Goal: Task Accomplishment & Management: Use online tool/utility

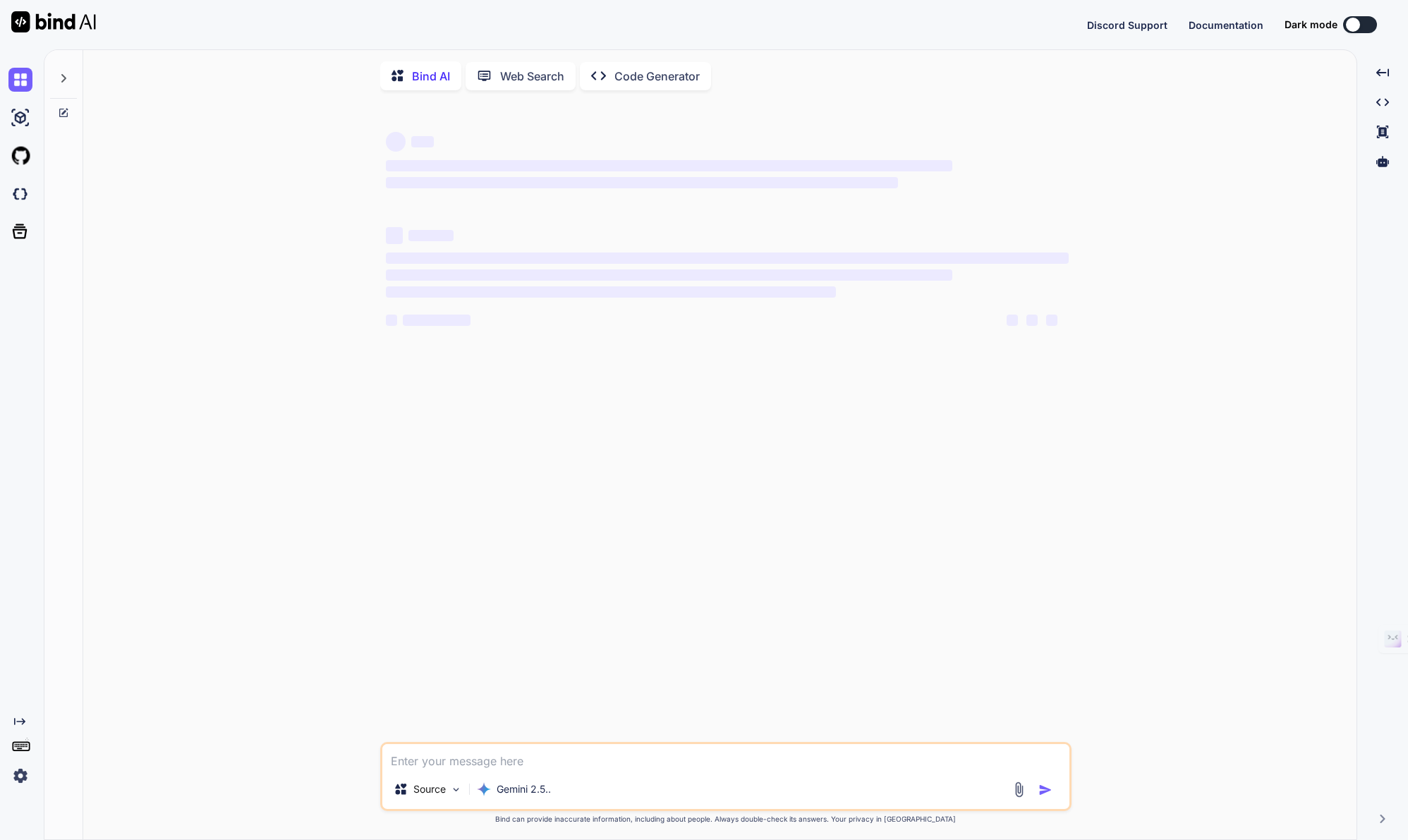
click at [25, 777] on img at bounding box center [20, 775] width 24 height 24
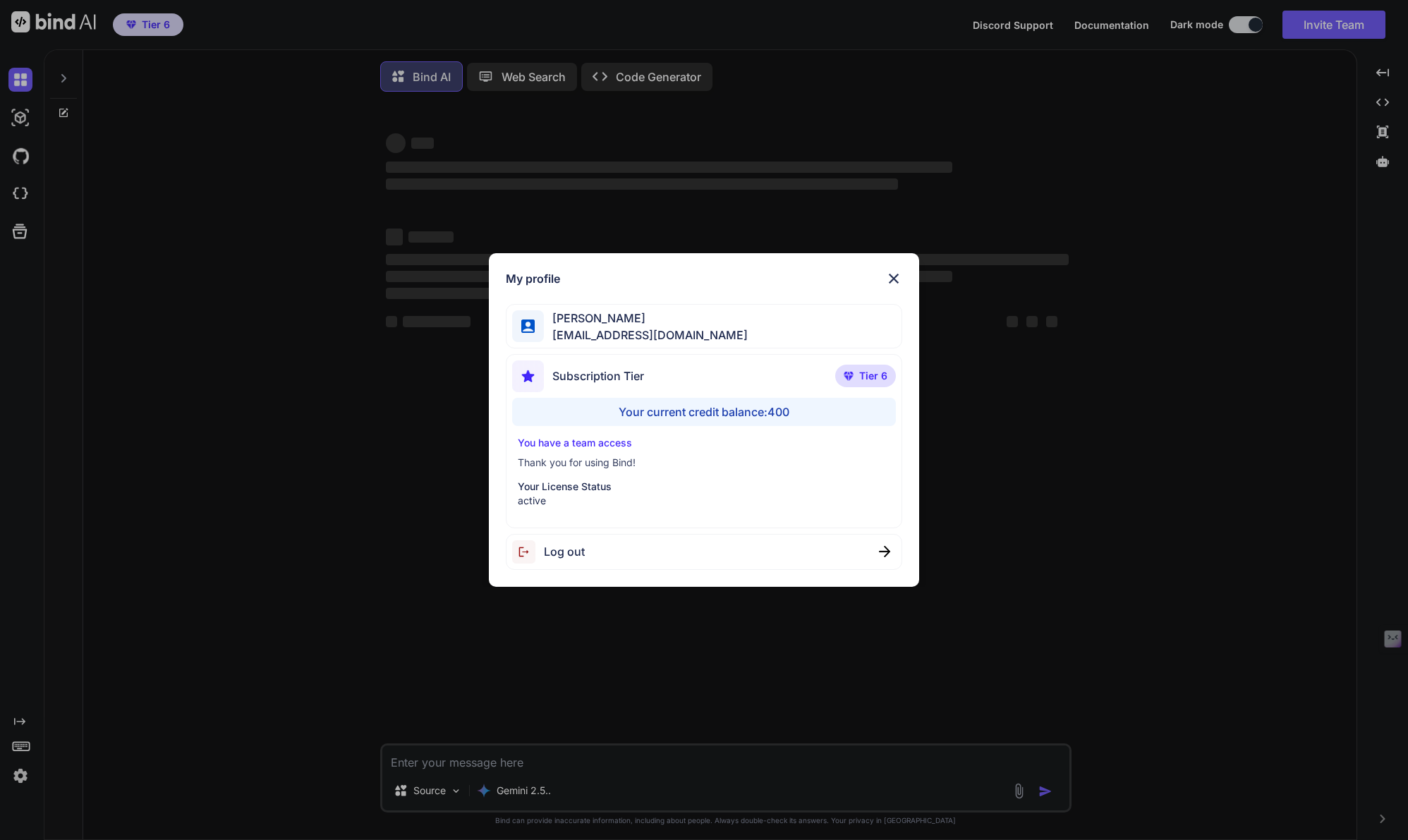
type textarea "x"
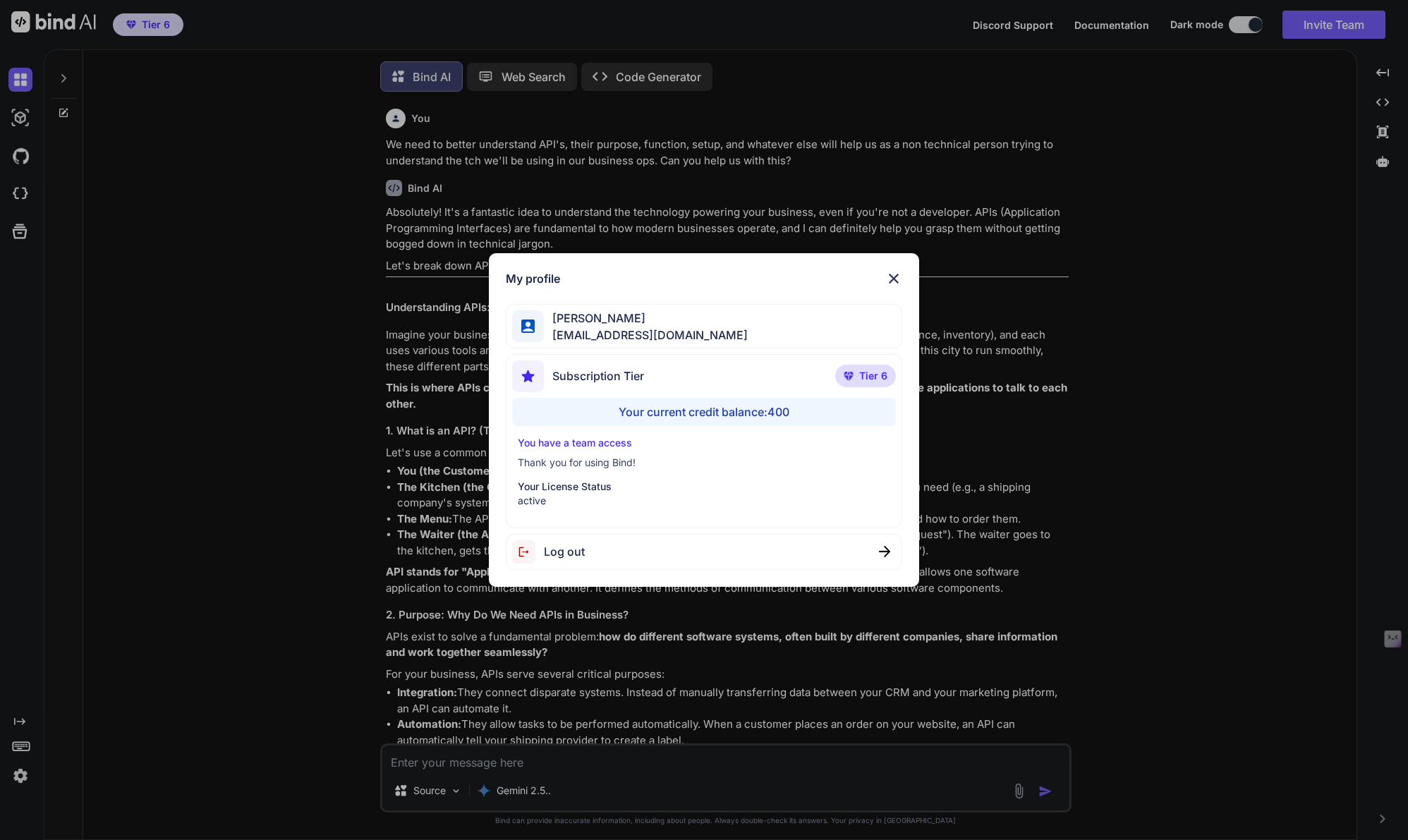
scroll to position [7, 0]
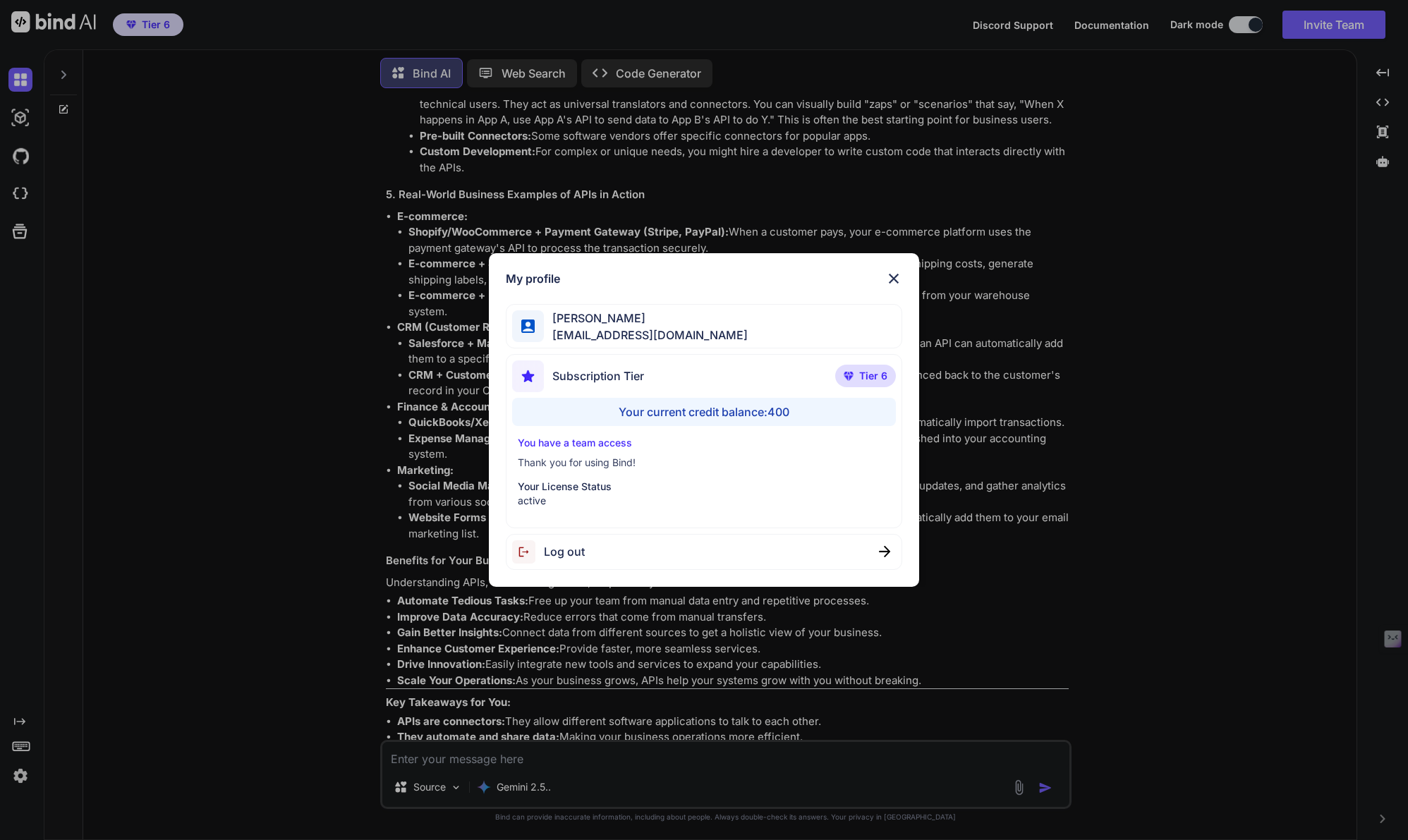
click at [25, 777] on div "My profile Tye Anderson fakewiseco@gmail.com Subscription Tier Tier 6 Your curr…" at bounding box center [704, 420] width 1408 height 840
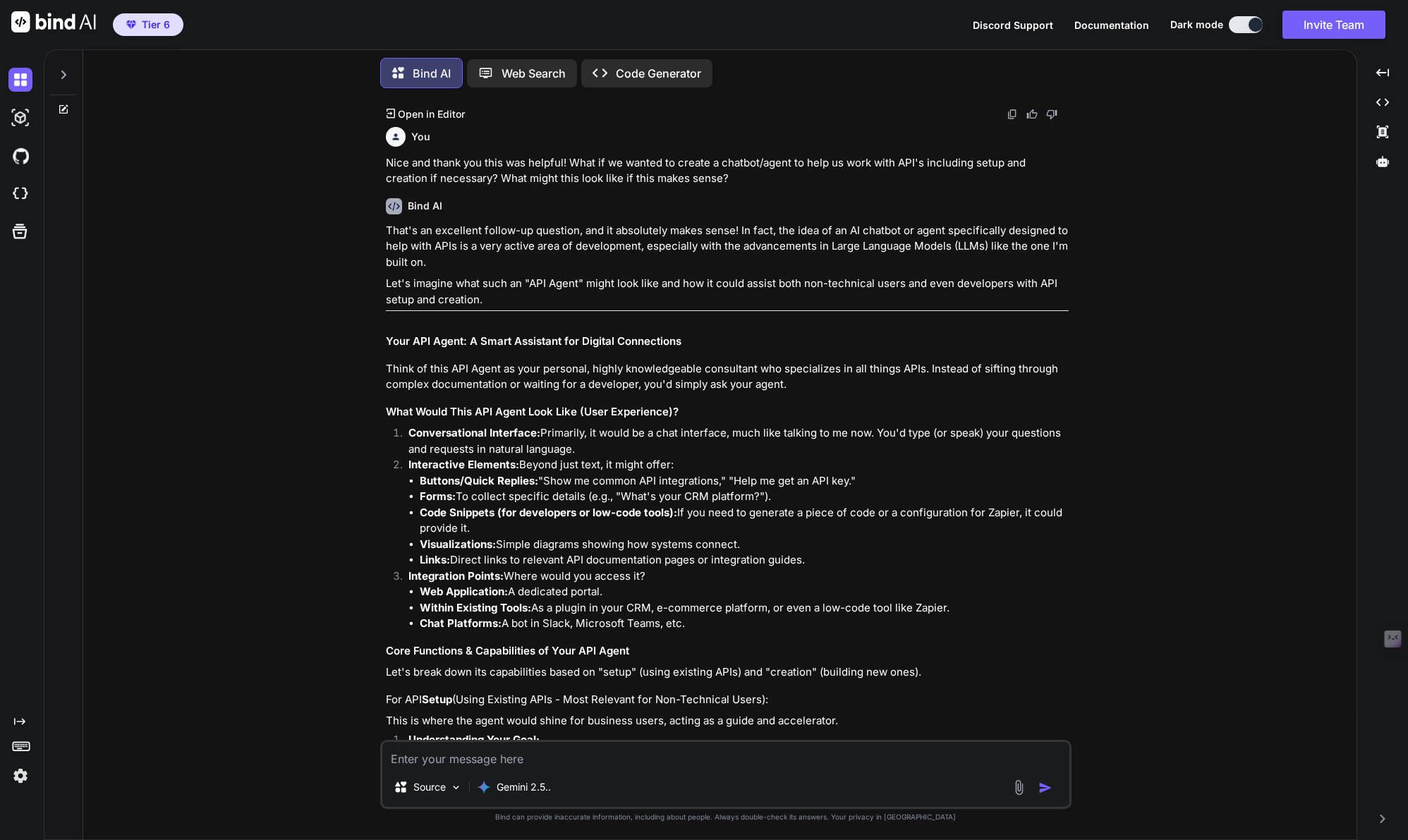
scroll to position [2124, 0]
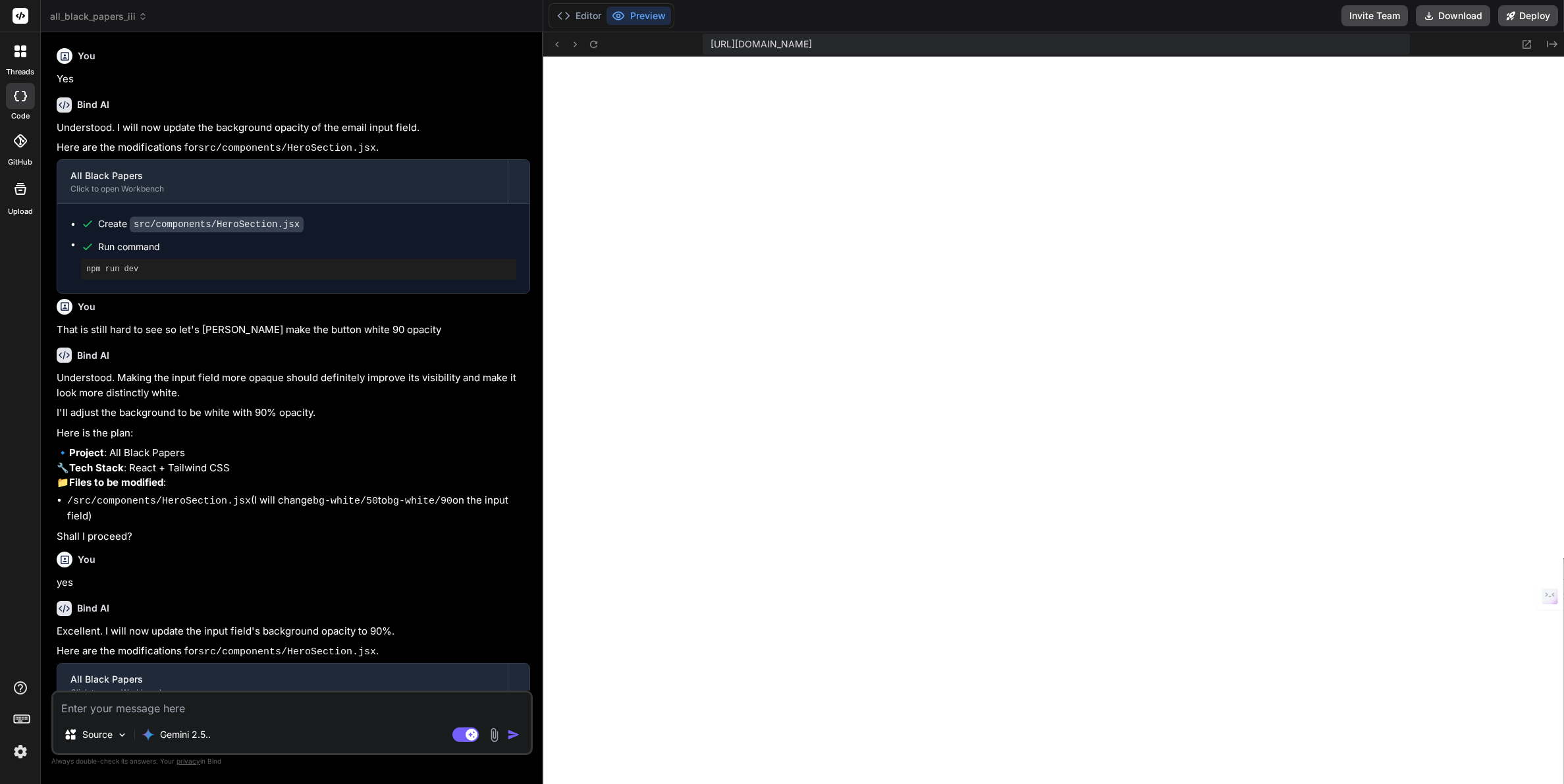
scroll to position [250, 0]
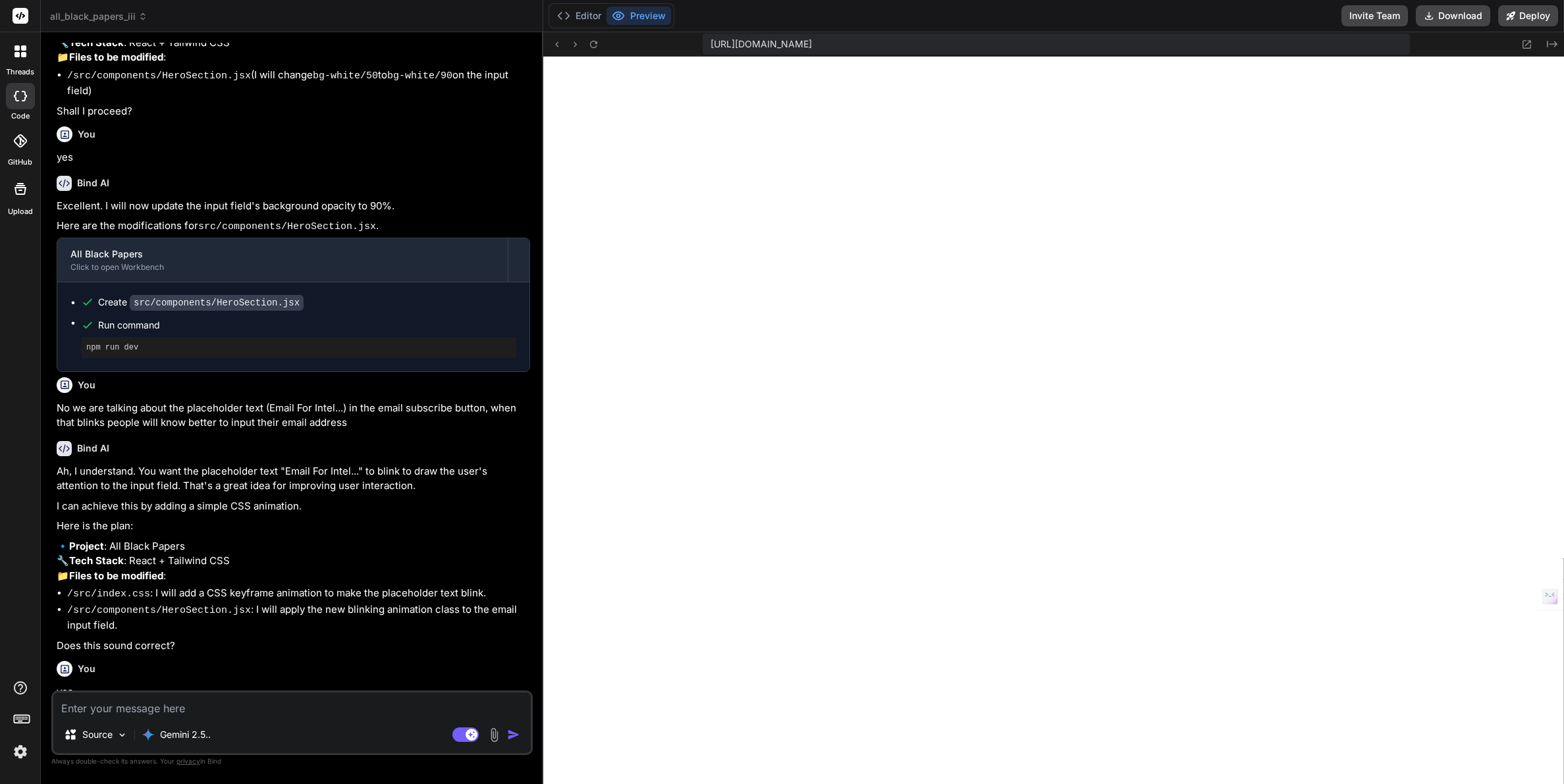
type textarea "x"
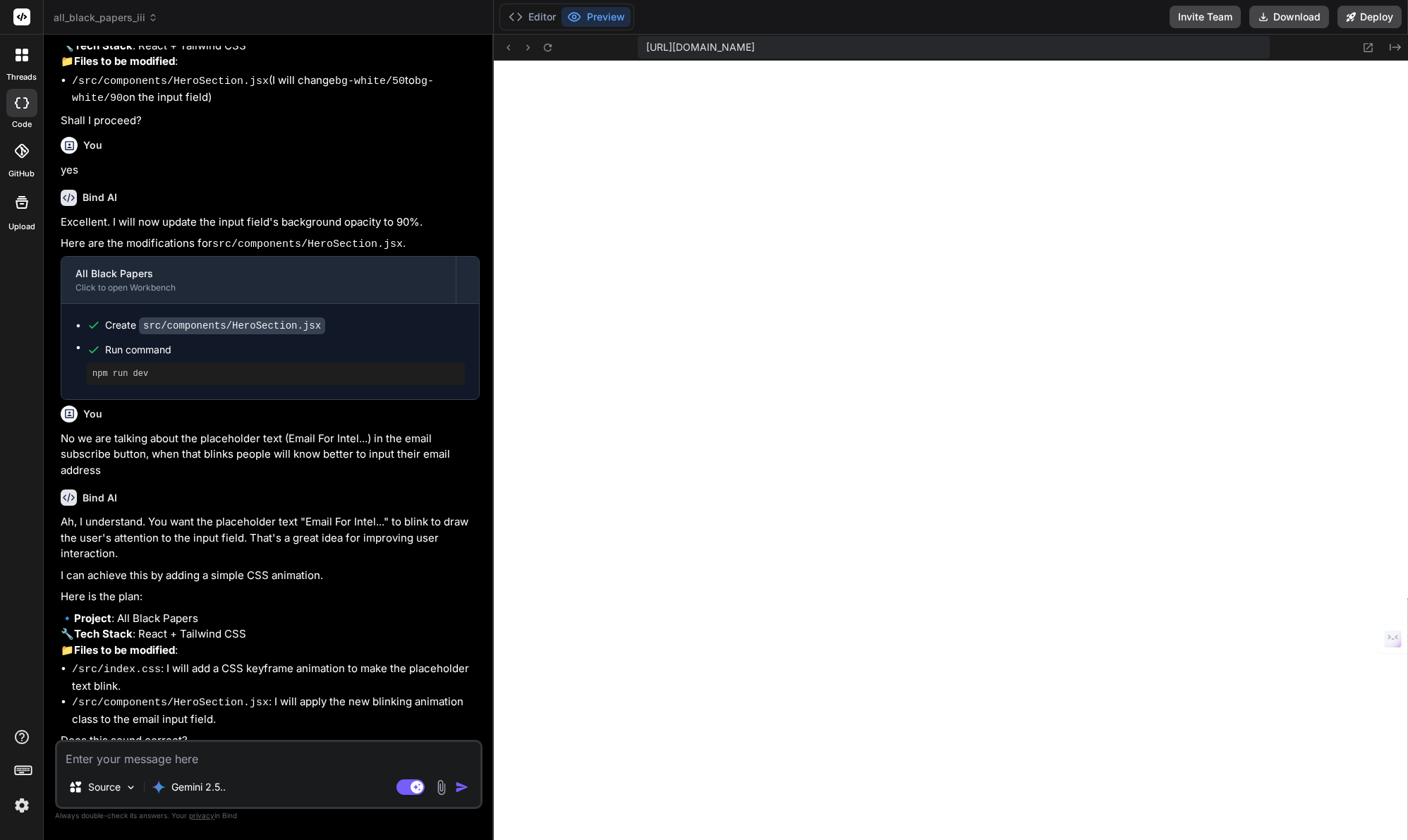
click at [26, 807] on img at bounding box center [21, 805] width 24 height 24
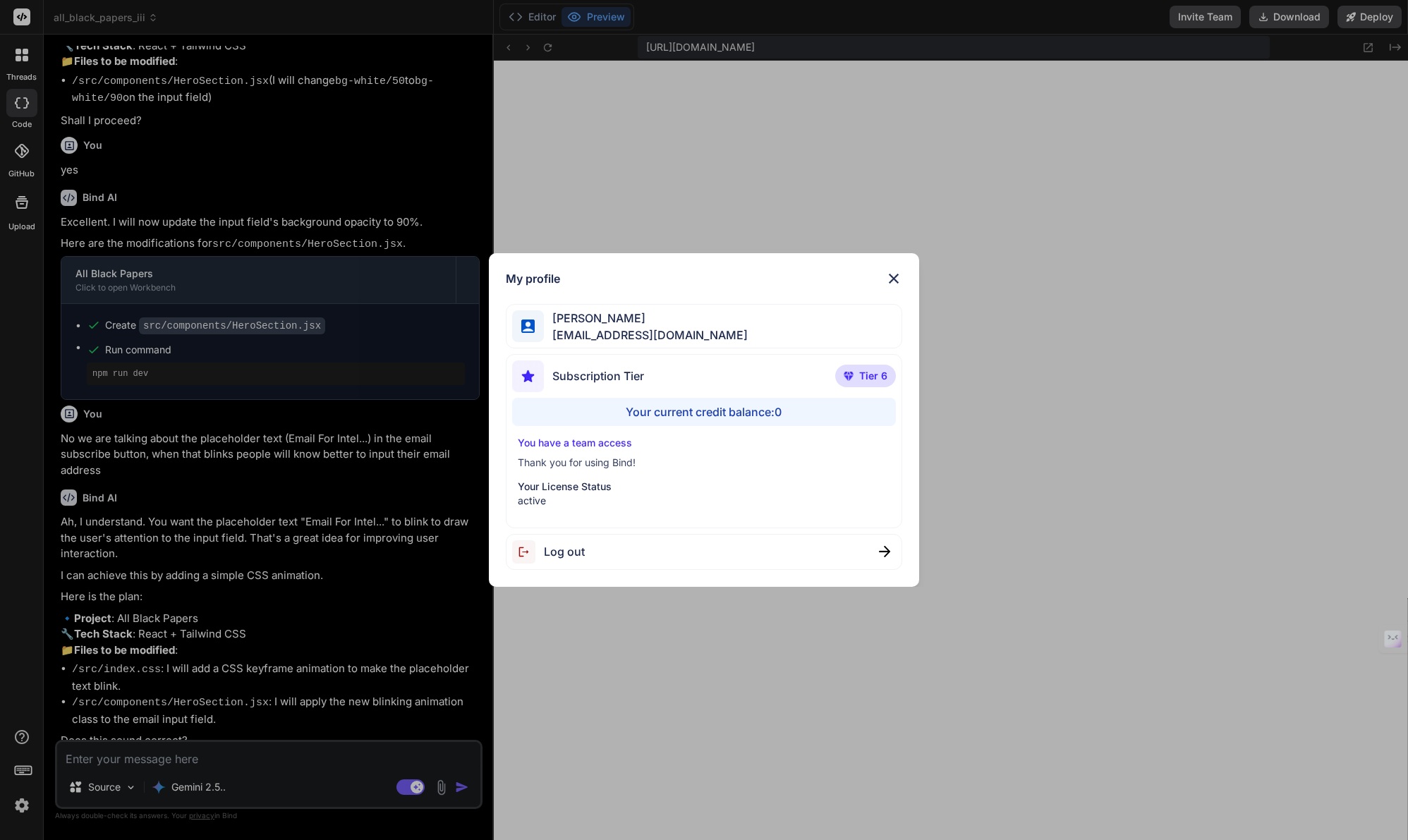
click at [26, 807] on div "My profile Tye Anderson fakewiseco@gmail.com Subscription Tier Tier 6 Your curr…" at bounding box center [704, 420] width 1408 height 840
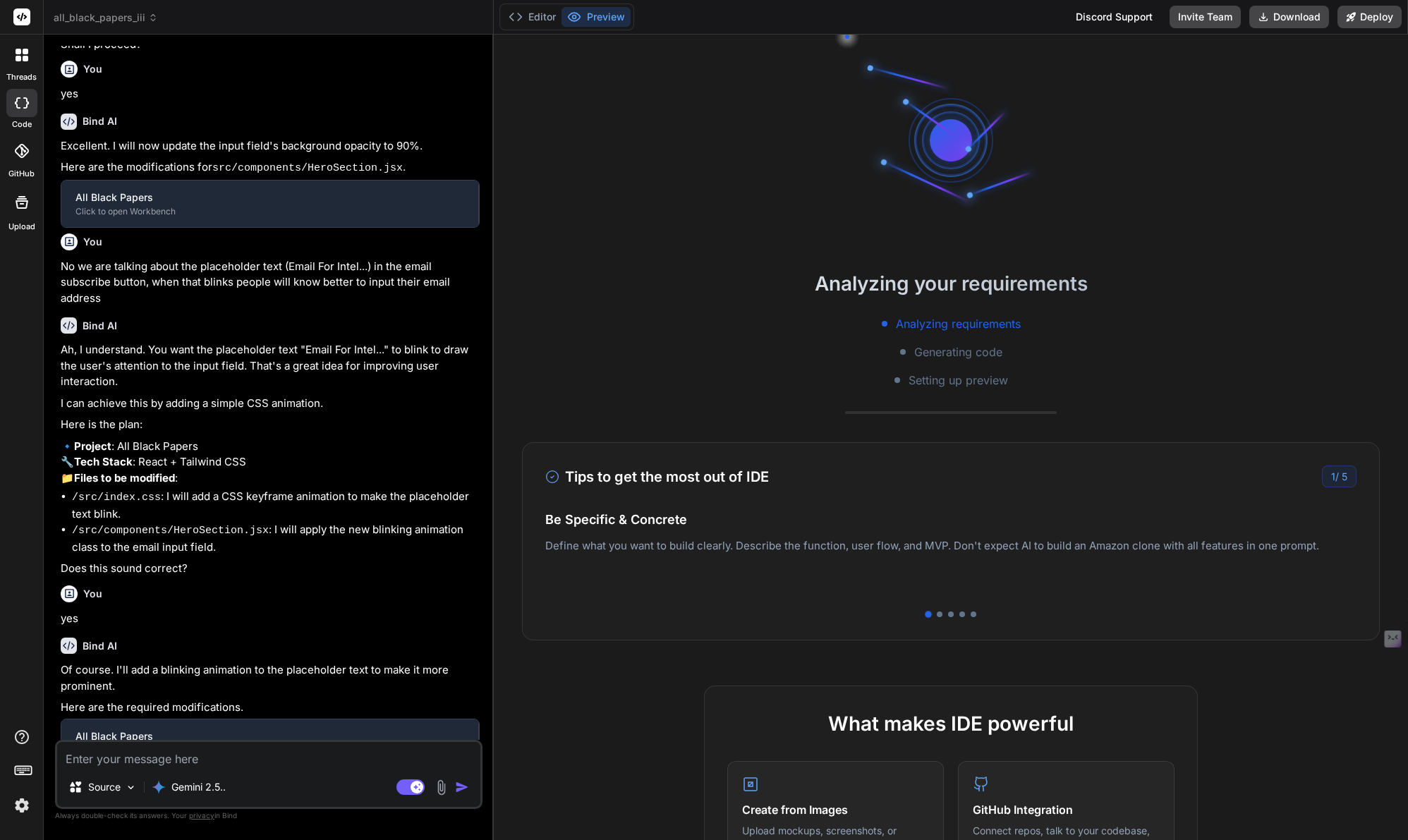
scroll to position [455, 0]
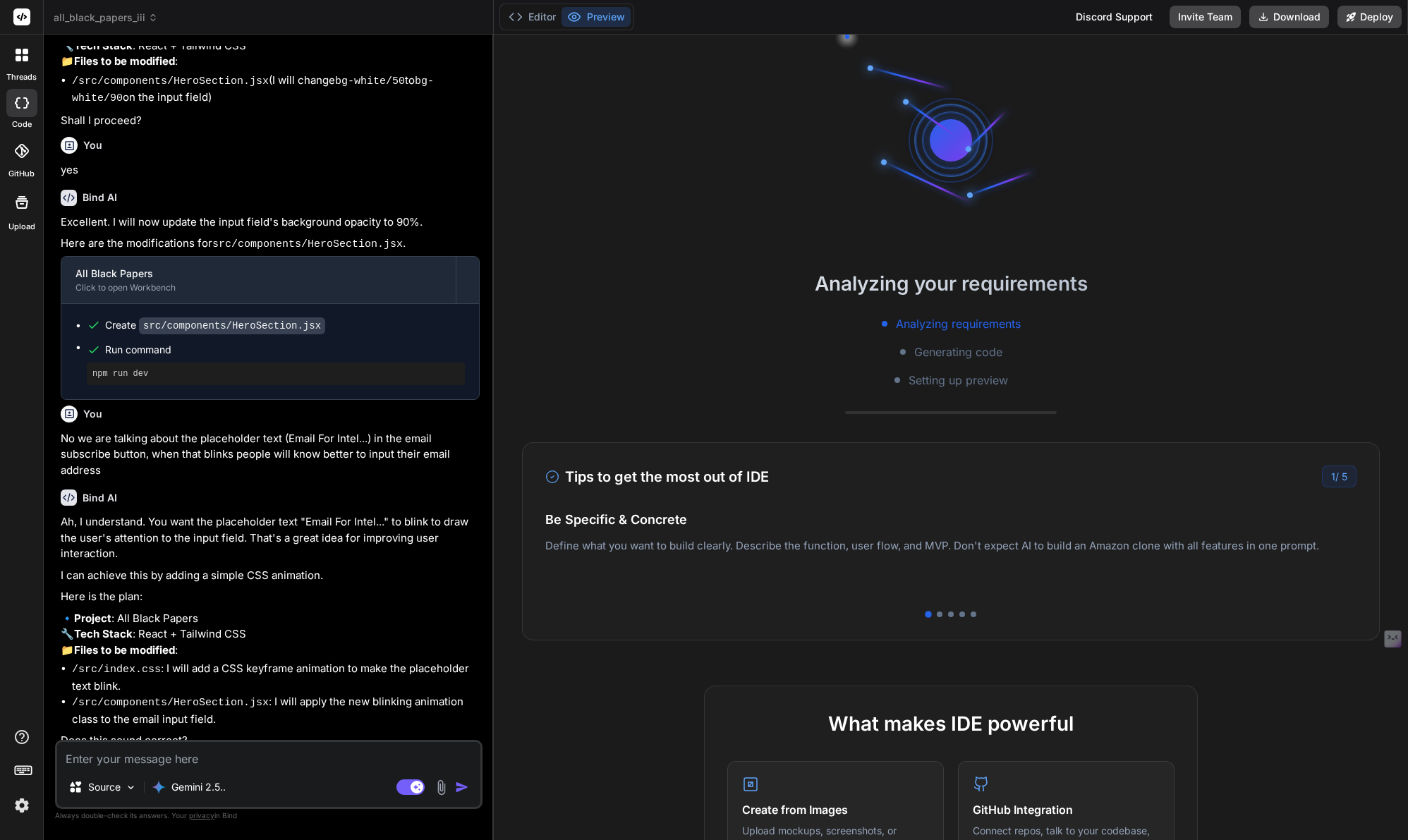
click at [19, 804] on img at bounding box center [21, 805] width 24 height 24
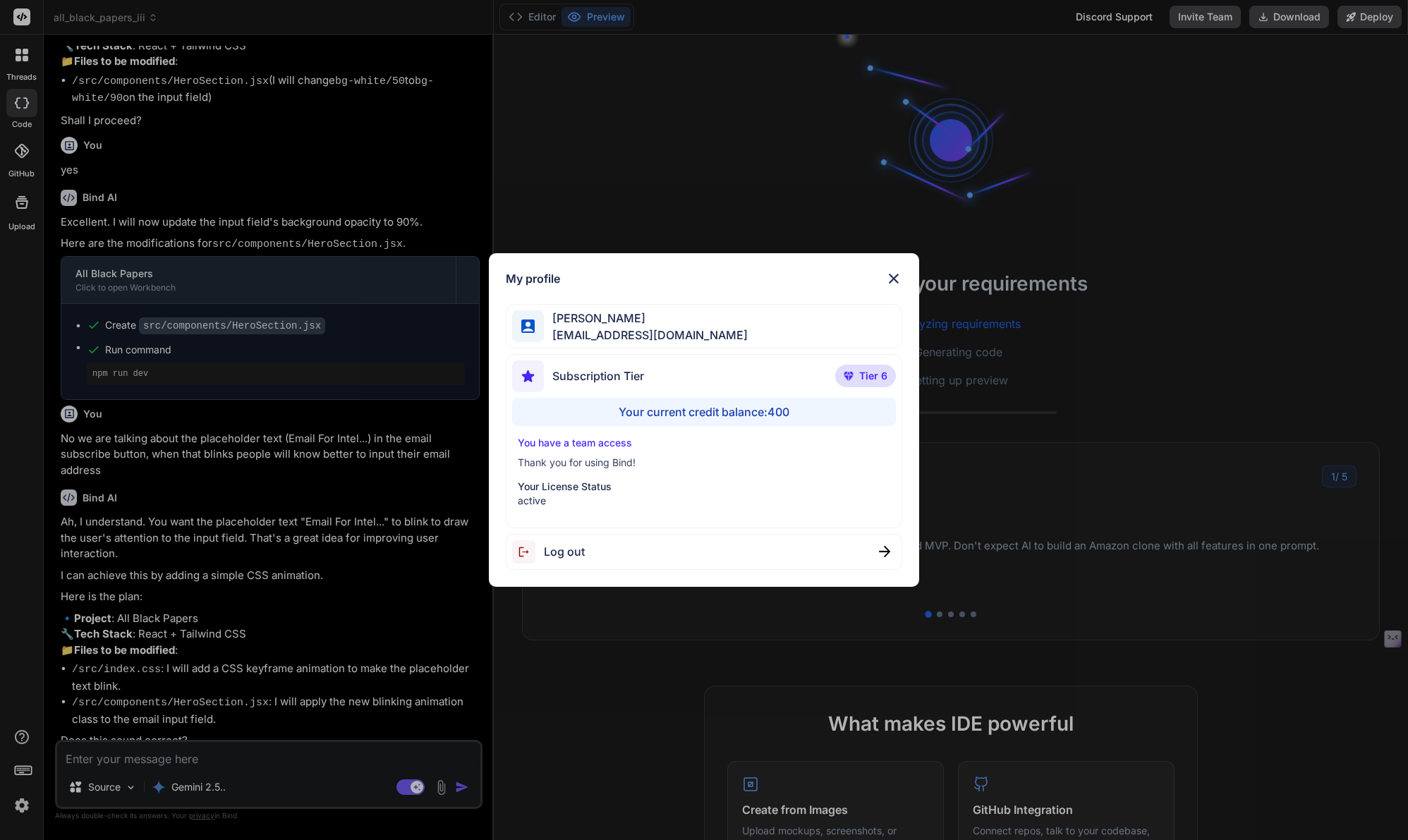
click at [19, 804] on div "My profile Tye Anderson fakewiseco@gmail.com Subscription Tier Tier 6 Your curr…" at bounding box center [704, 420] width 1408 height 840
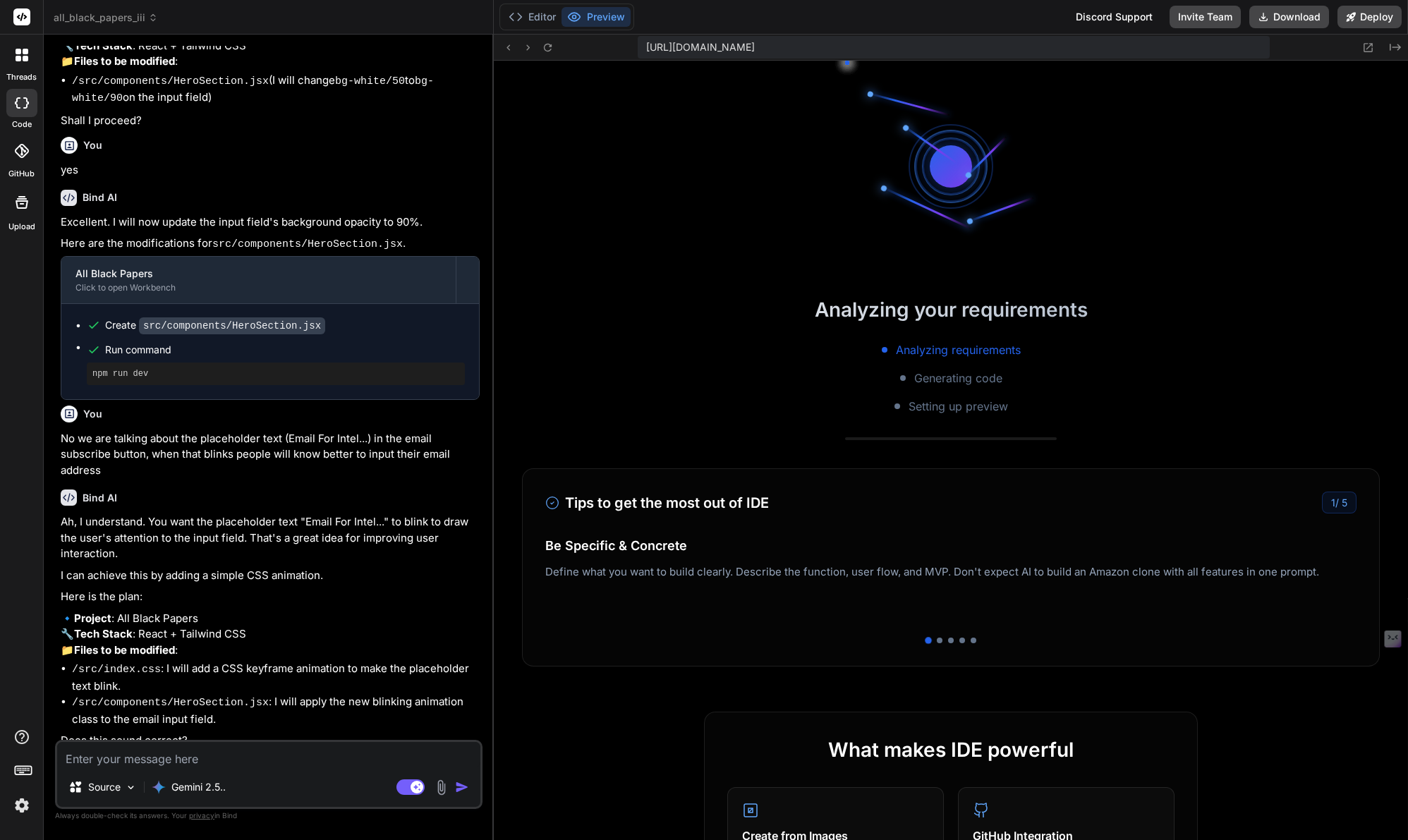
scroll to position [268, 0]
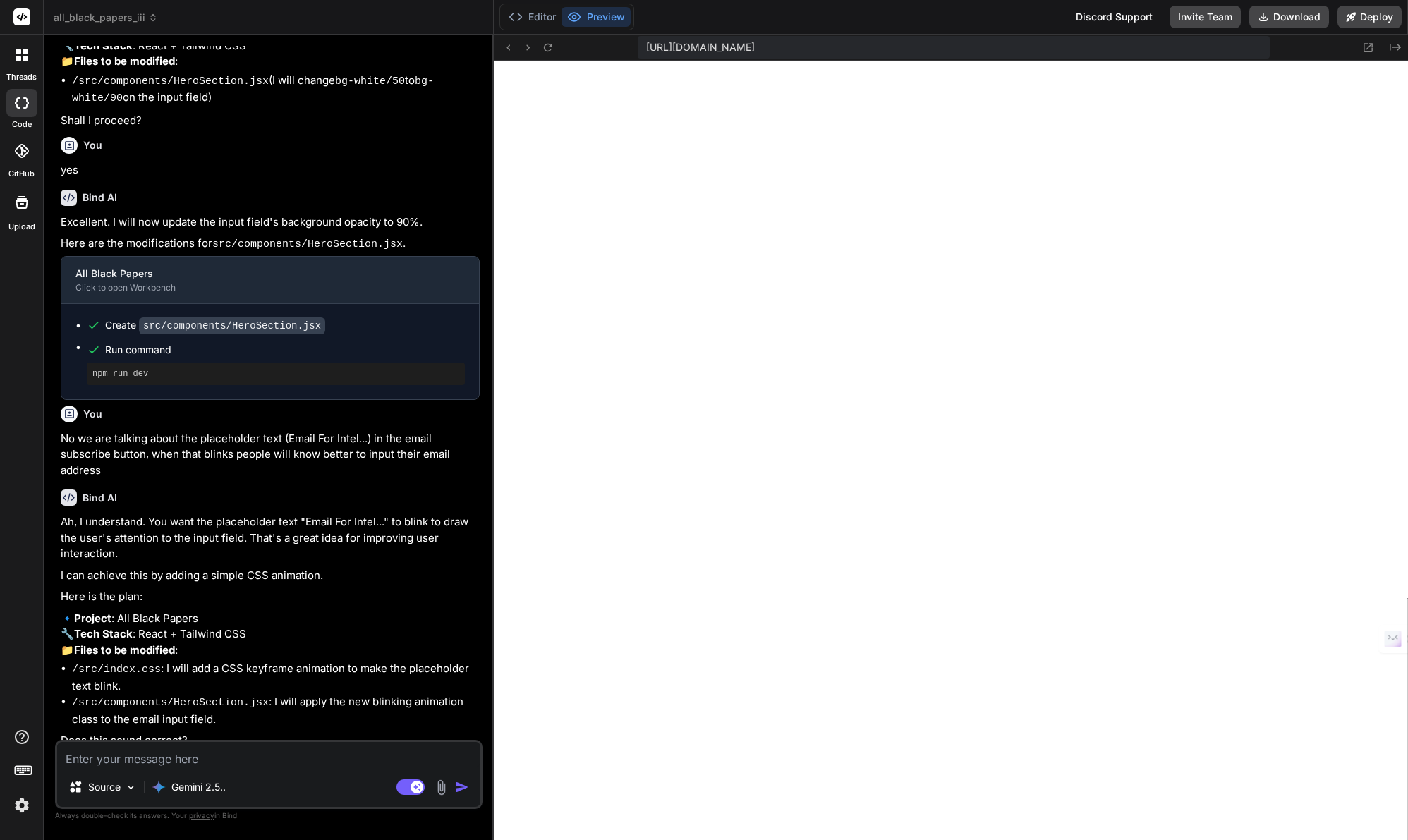
click at [24, 802] on img at bounding box center [21, 805] width 24 height 24
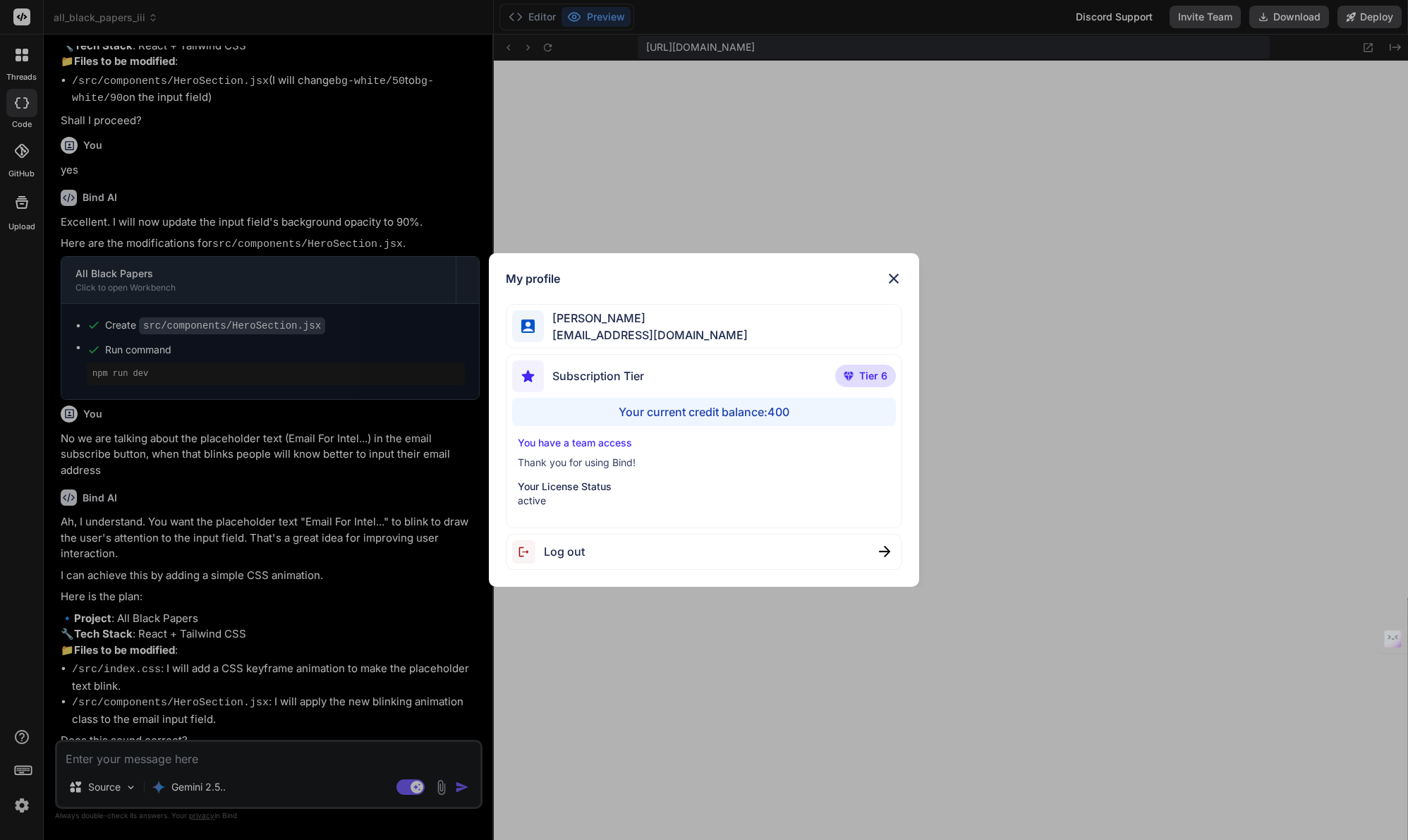
click at [24, 802] on div "My profile Tye Anderson fakewiseco@gmail.com Subscription Tier Tier 6 Your curr…" at bounding box center [704, 420] width 1408 height 840
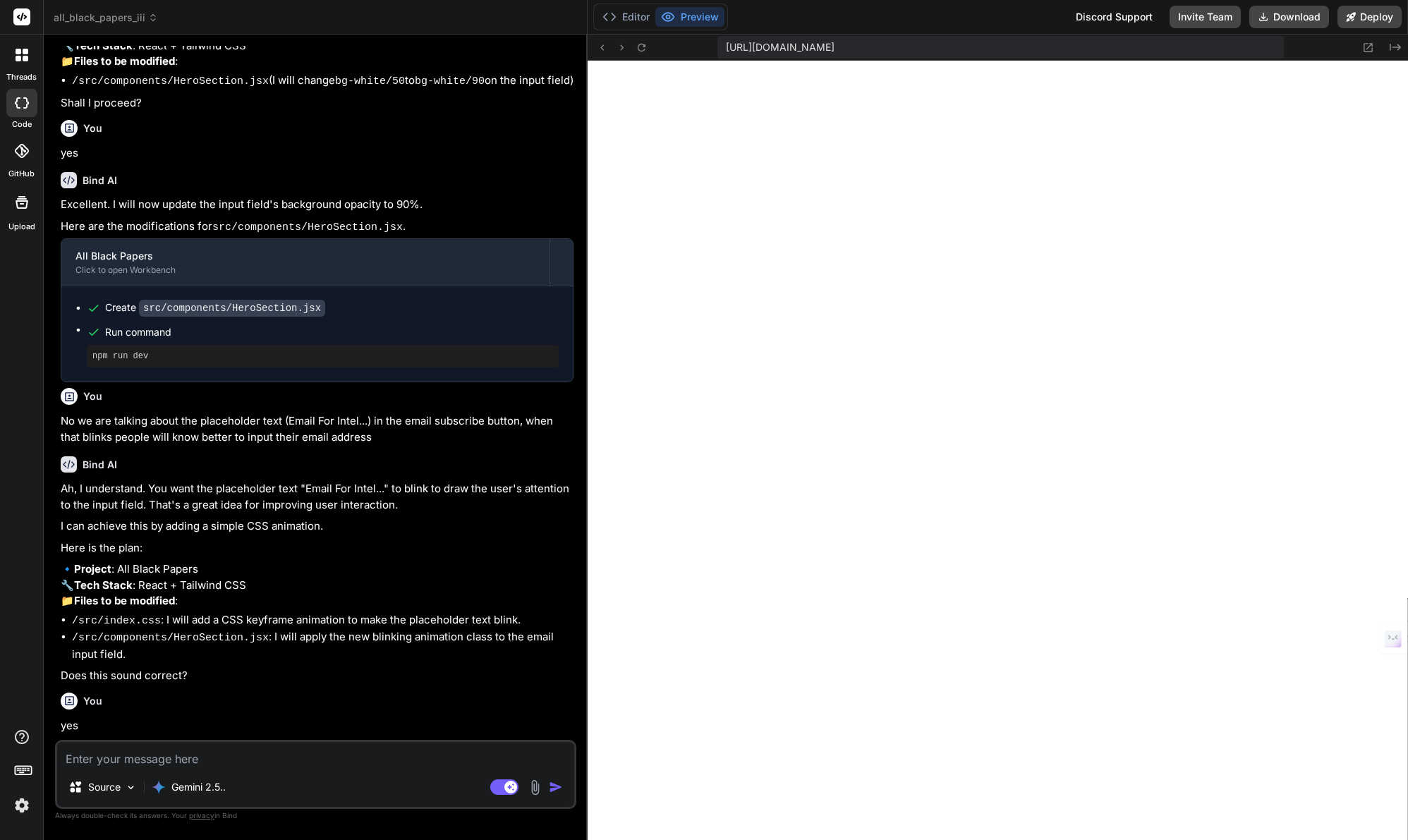
type textarea "x"
drag, startPoint x: 493, startPoint y: 586, endPoint x: 564, endPoint y: 581, distance: 71.2
click at [563, 581] on div "Bind AI Web Search Created with Pixso. Code Generator You Yes Bind AI Understoo…" at bounding box center [316, 437] width 544 height 805
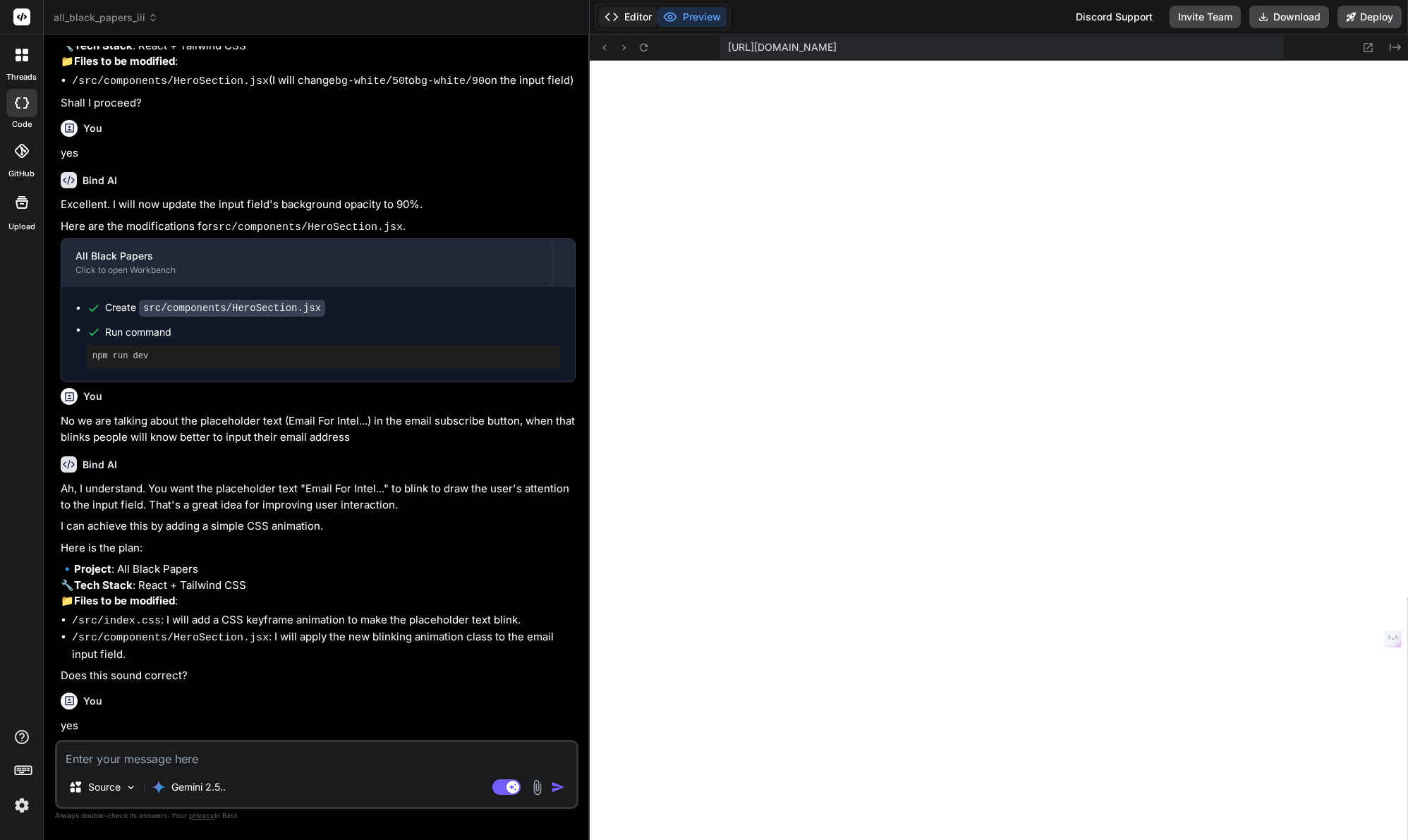
click at [640, 11] on button "Editor" at bounding box center [628, 17] width 59 height 19
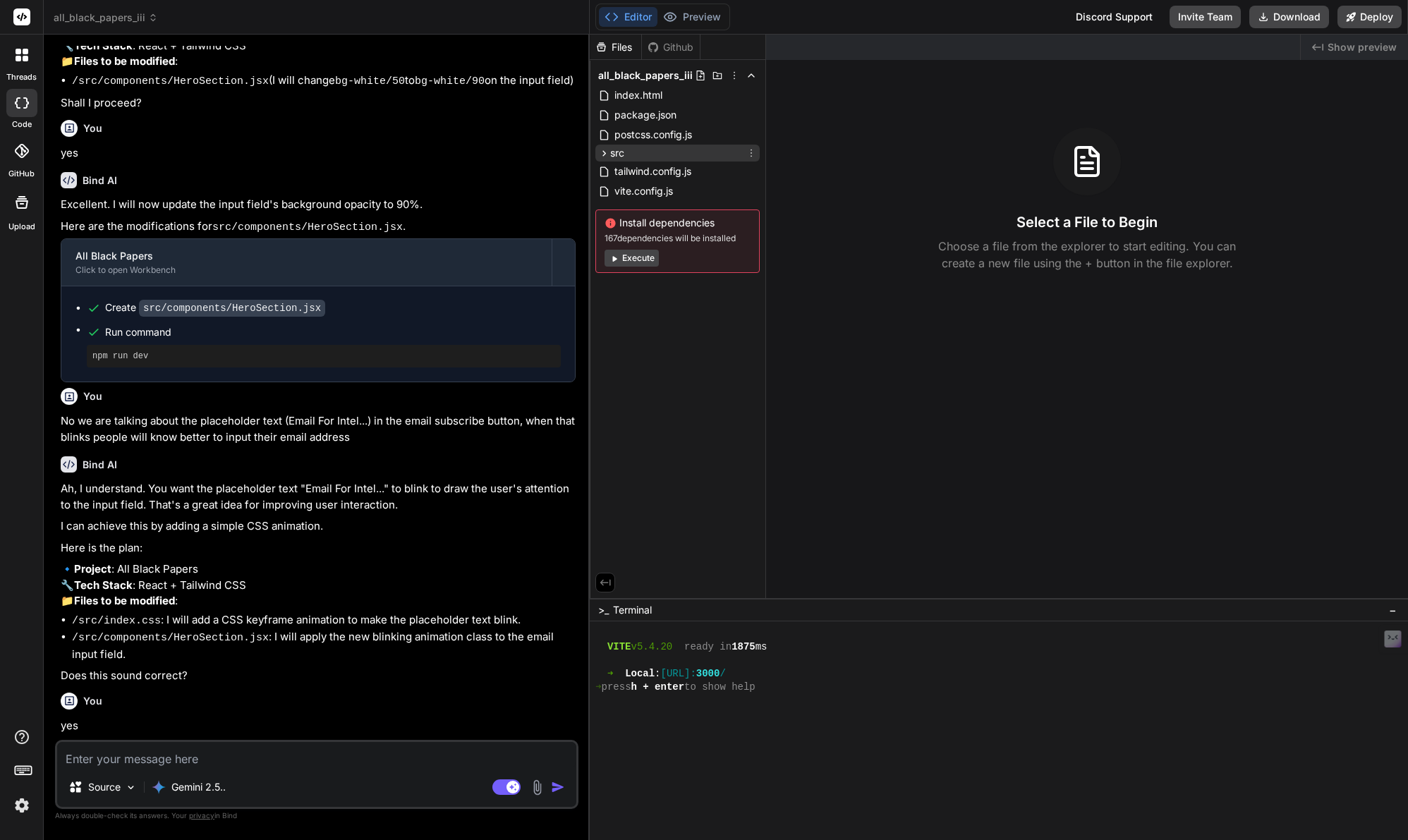
click at [603, 152] on icon at bounding box center [604, 154] width 12 height 12
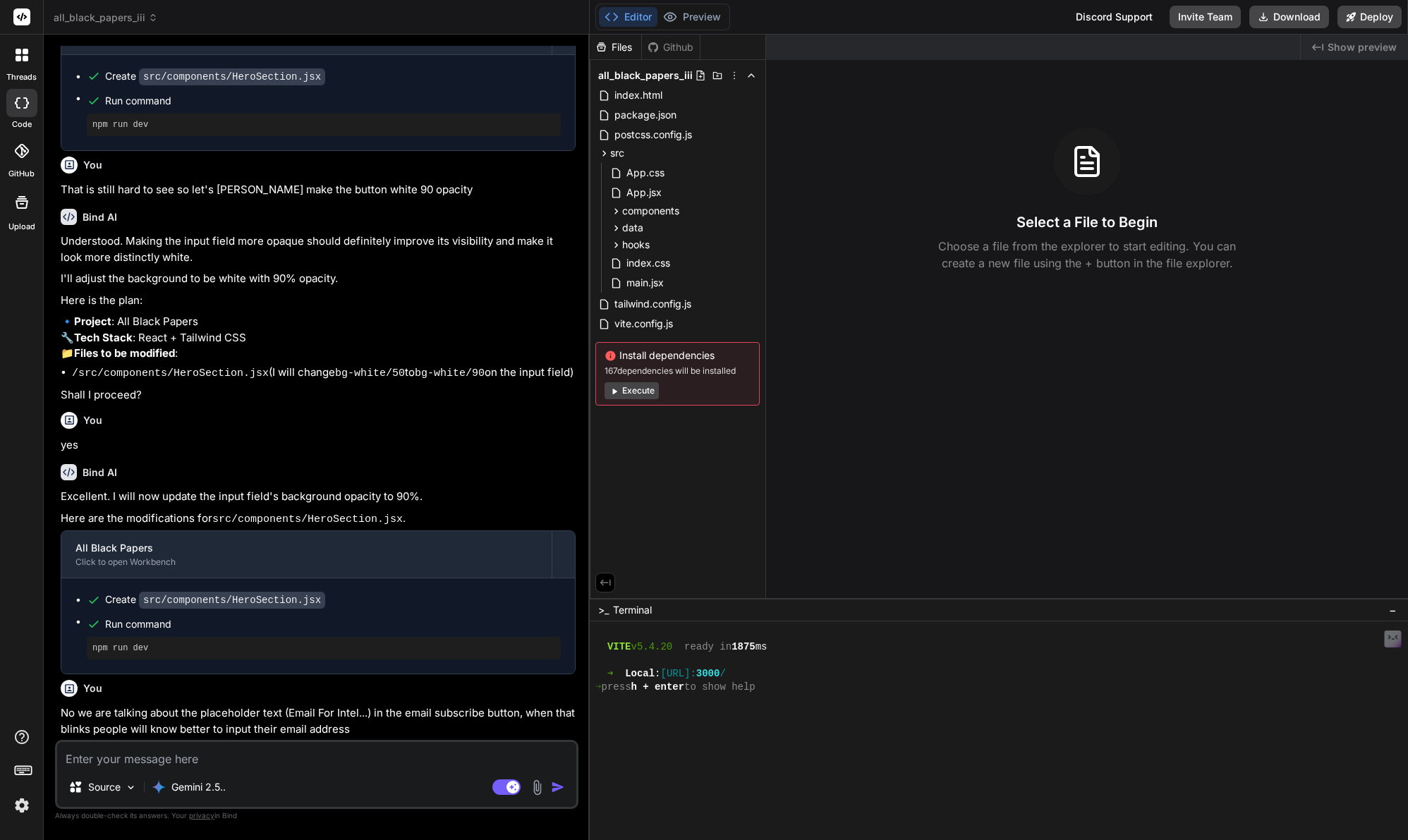
scroll to position [166, 0]
click at [614, 228] on icon at bounding box center [616, 228] width 12 height 12
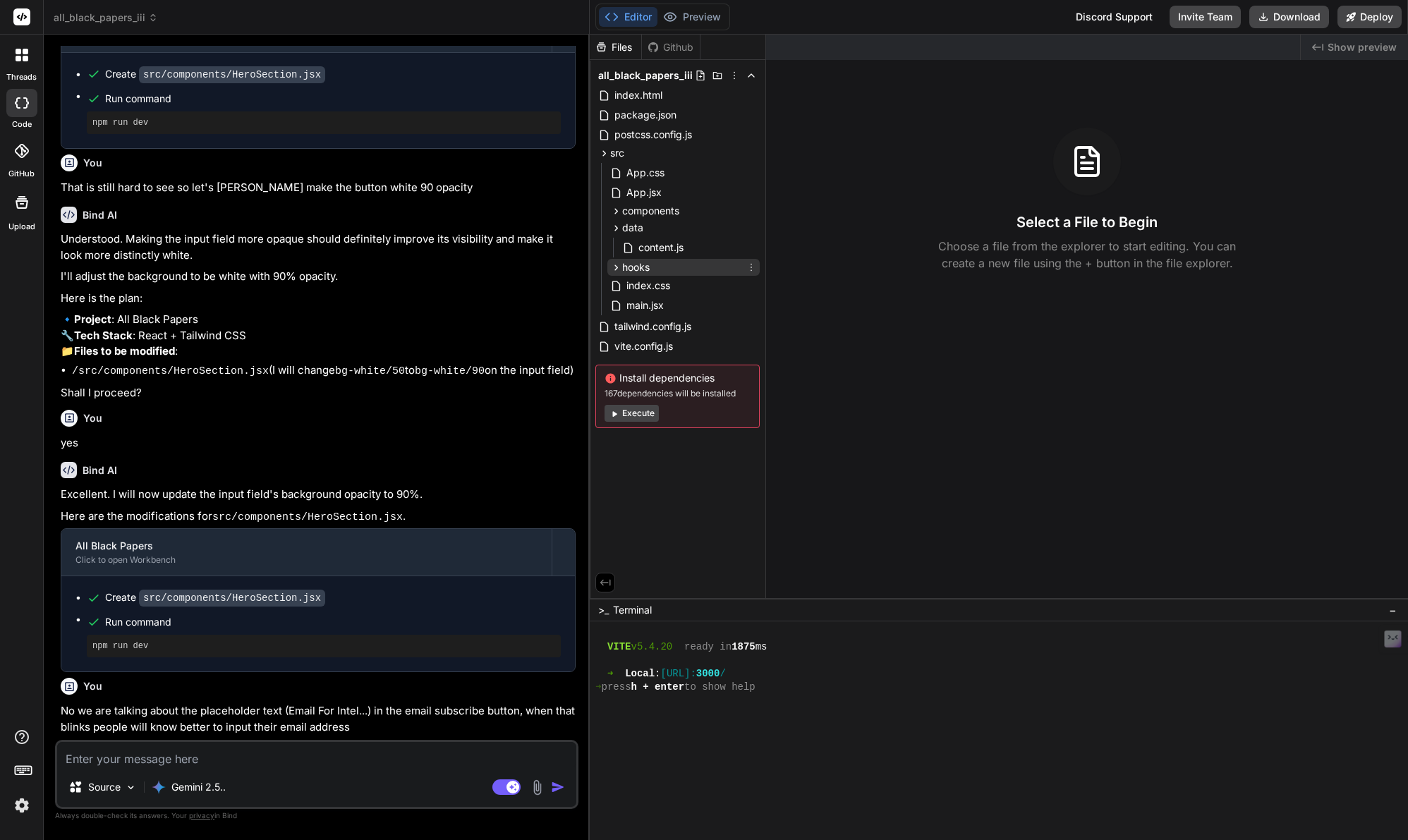
click at [618, 265] on icon at bounding box center [616, 268] width 12 height 12
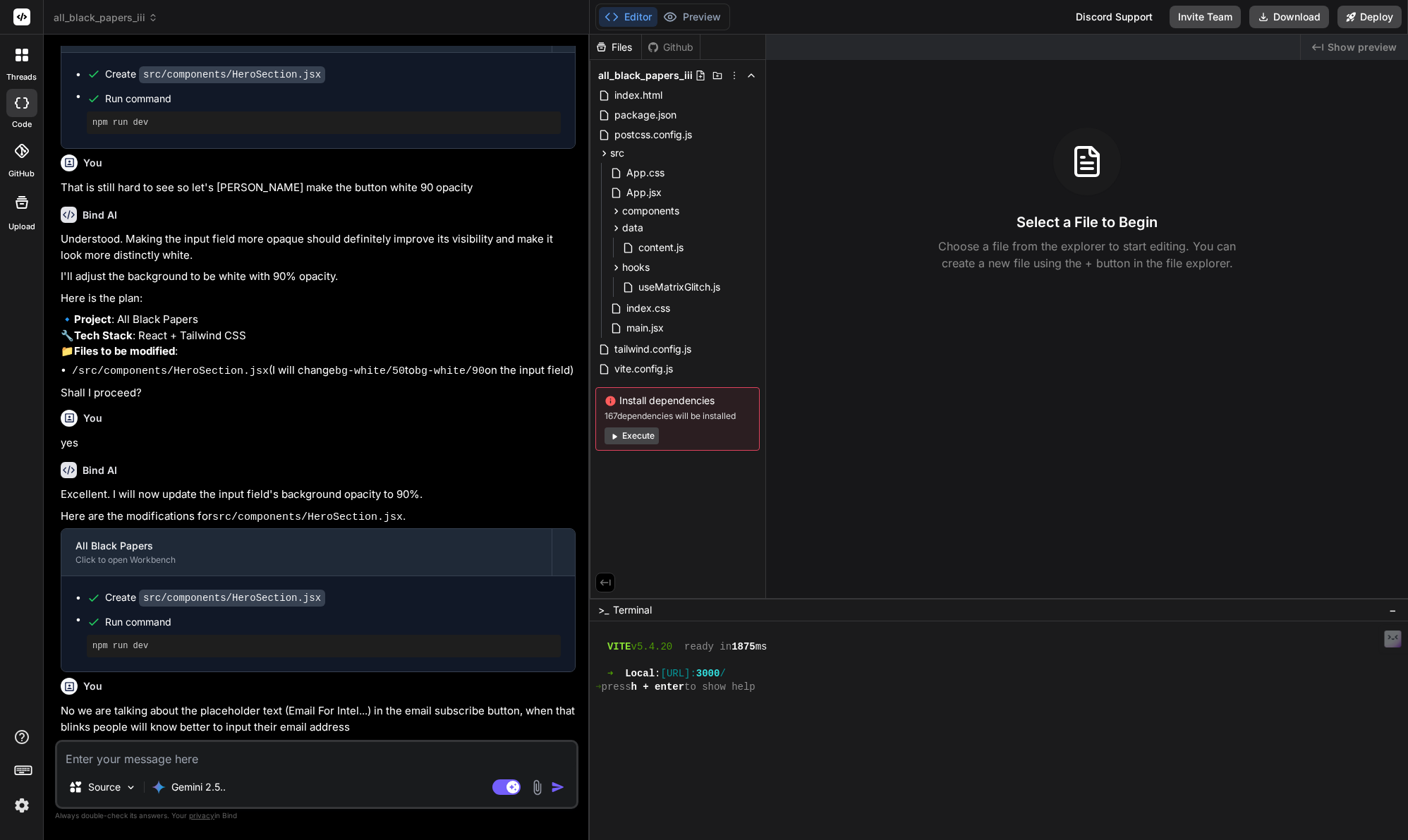
scroll to position [0, 0]
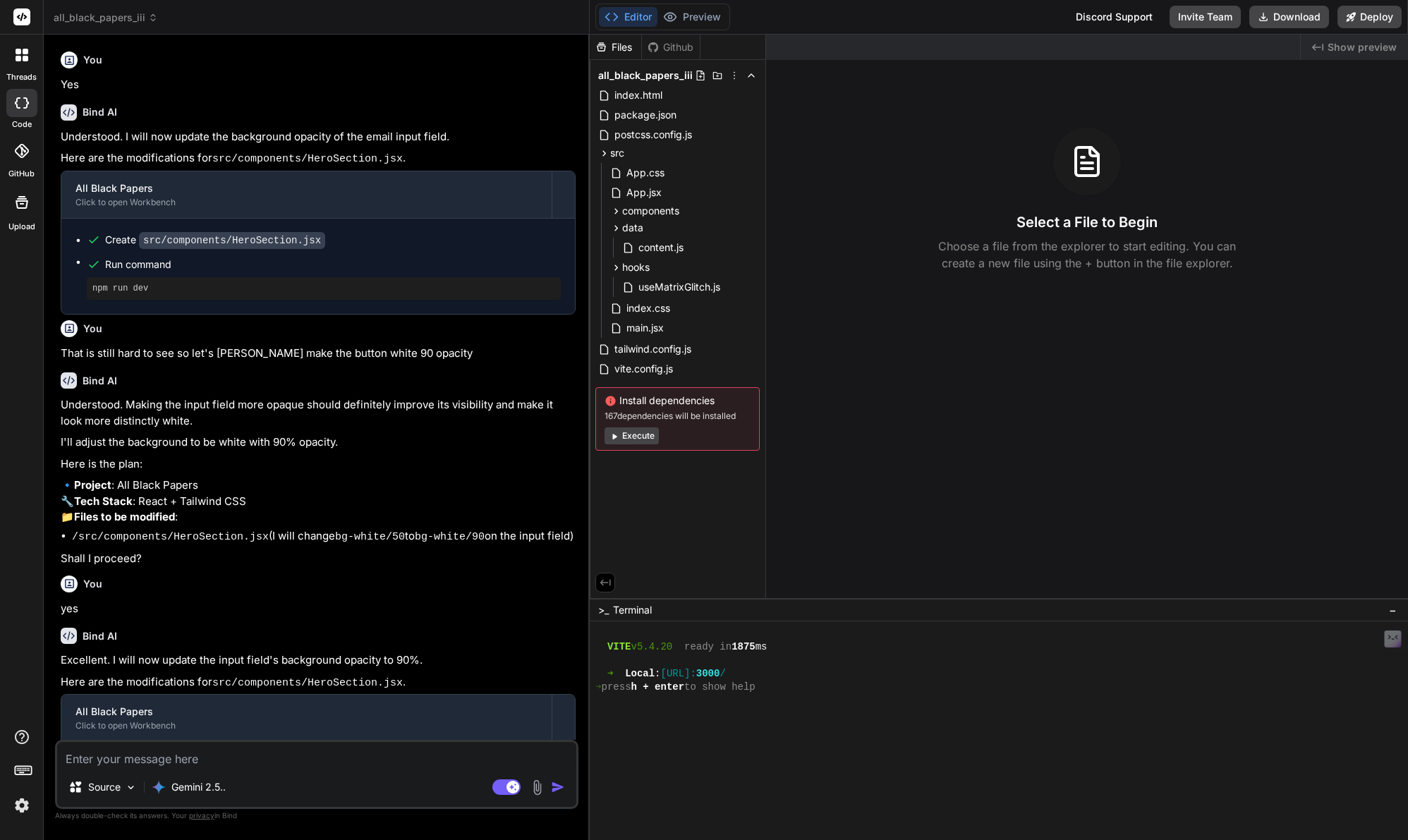
click at [23, 60] on icon at bounding box center [25, 58] width 5 height 5
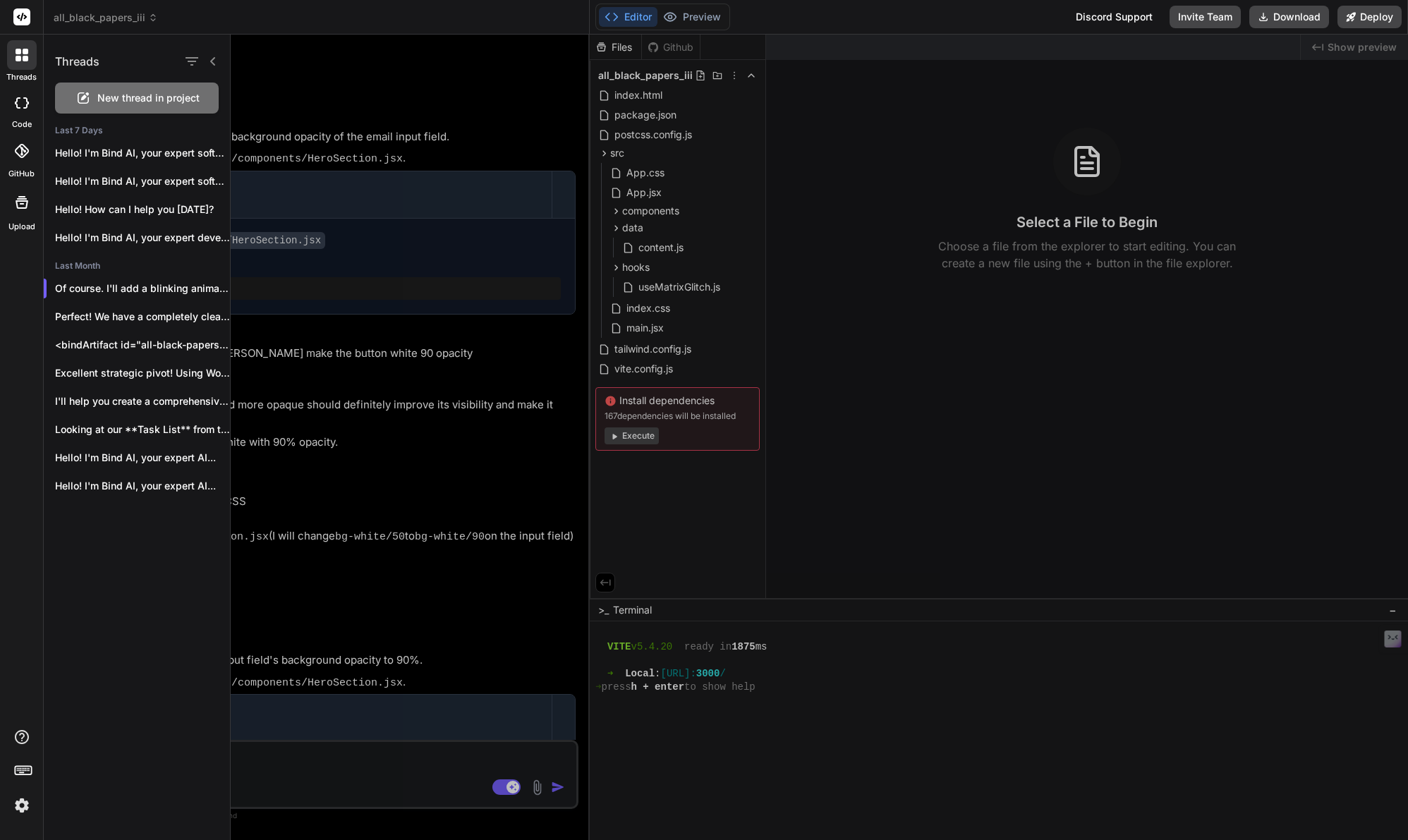
click at [374, 95] on div at bounding box center [818, 437] width 1177 height 805
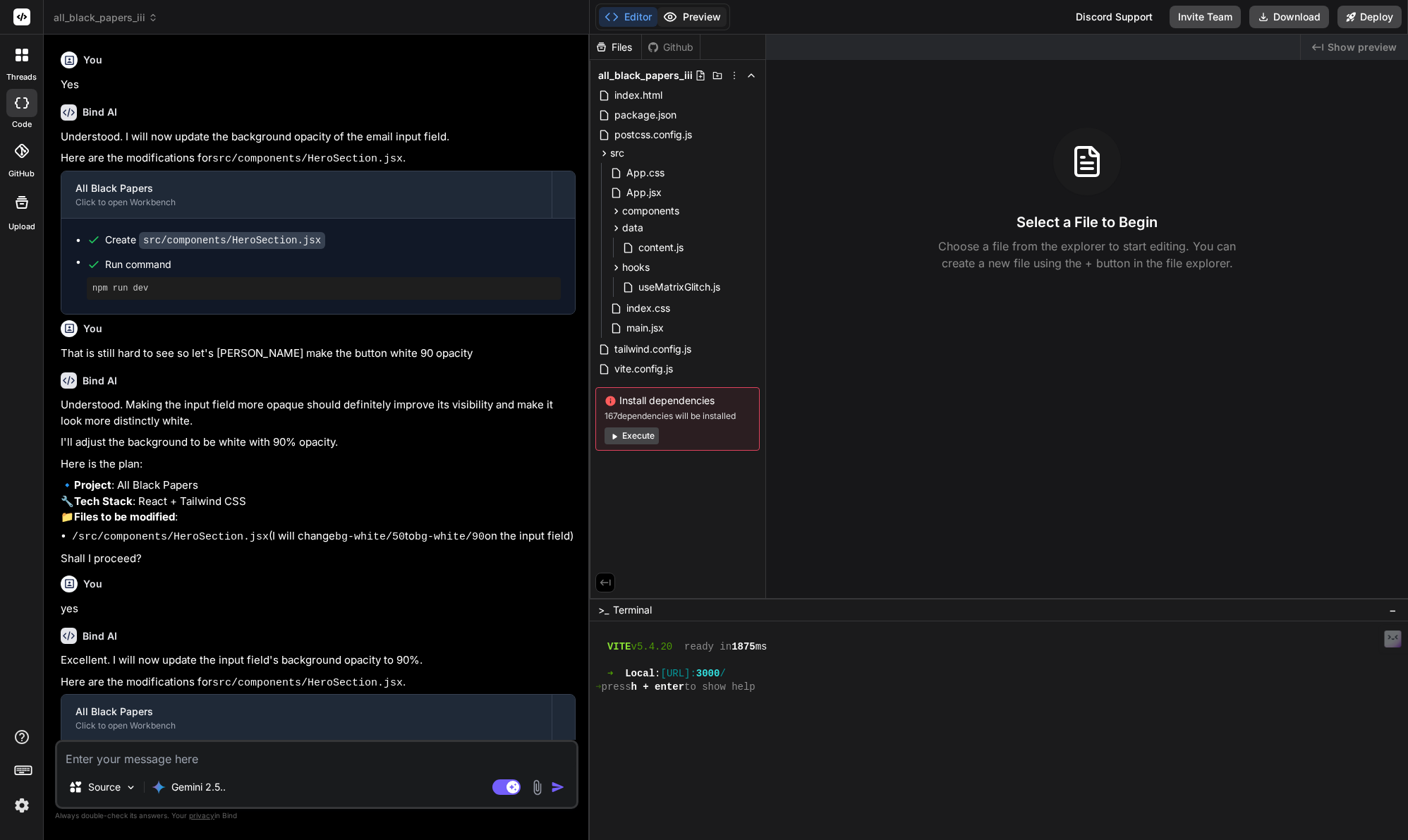
click at [701, 12] on button "Preview" at bounding box center [692, 17] width 69 height 19
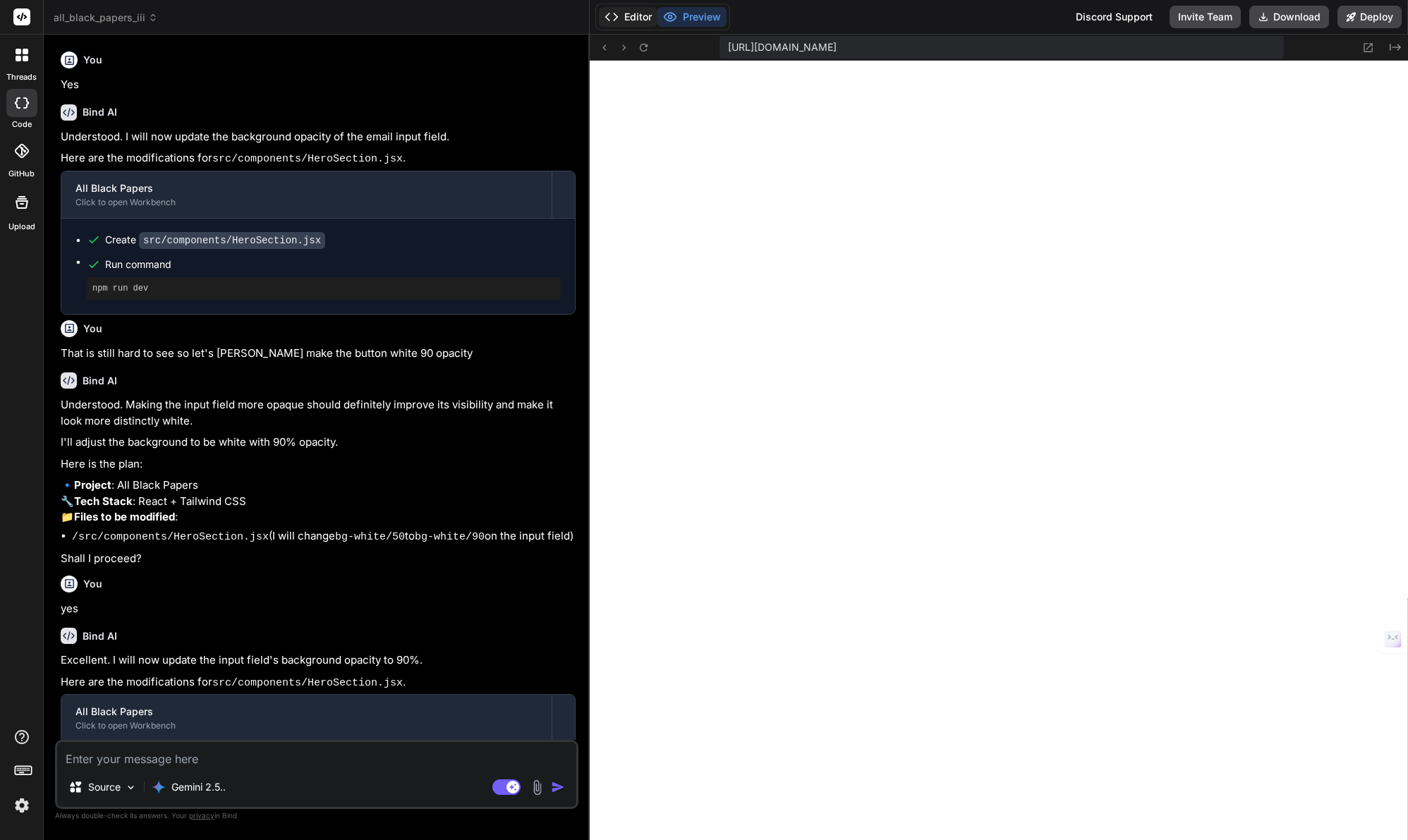
click at [630, 22] on button "Editor" at bounding box center [628, 17] width 59 height 19
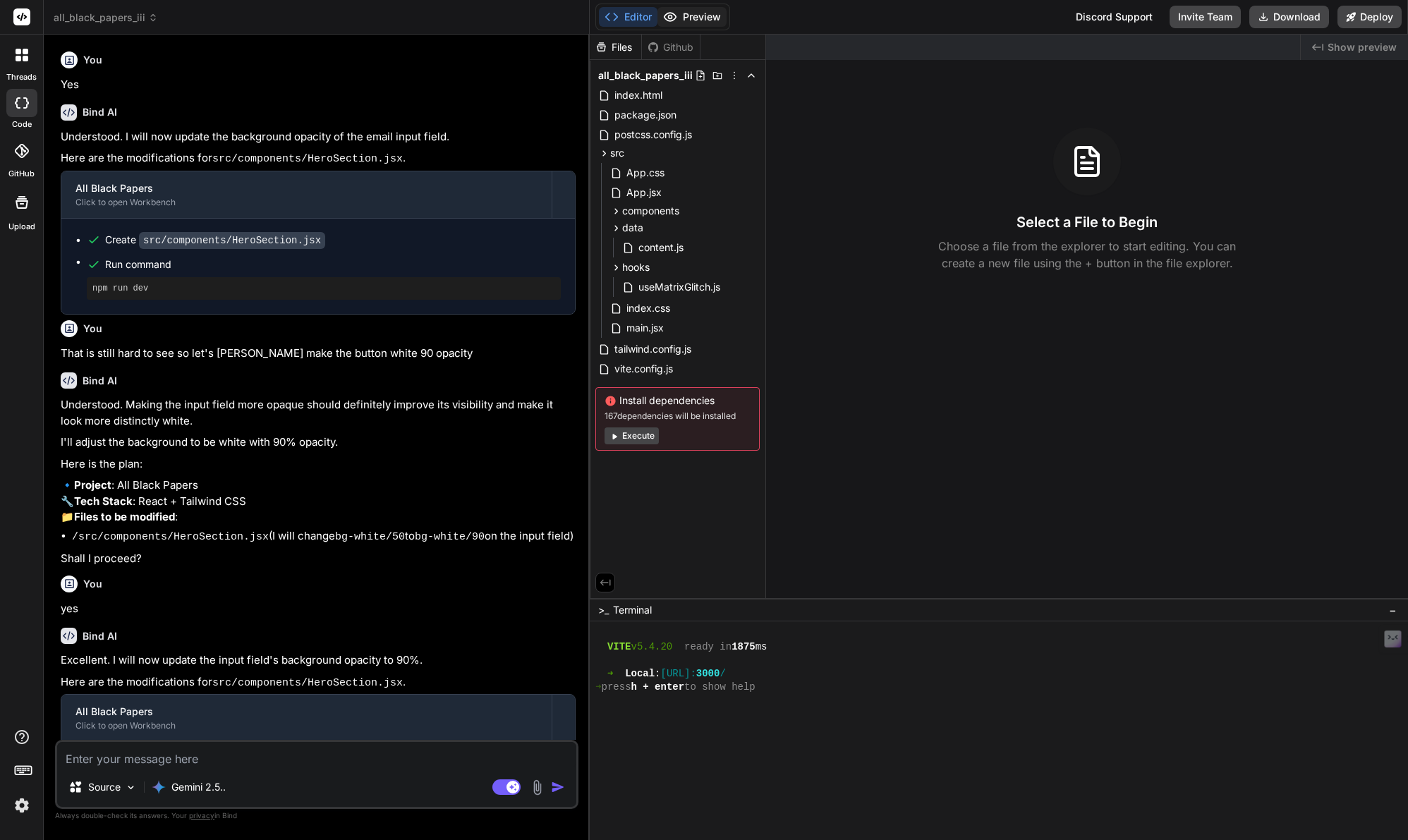
click at [693, 12] on button "Preview" at bounding box center [692, 17] width 69 height 19
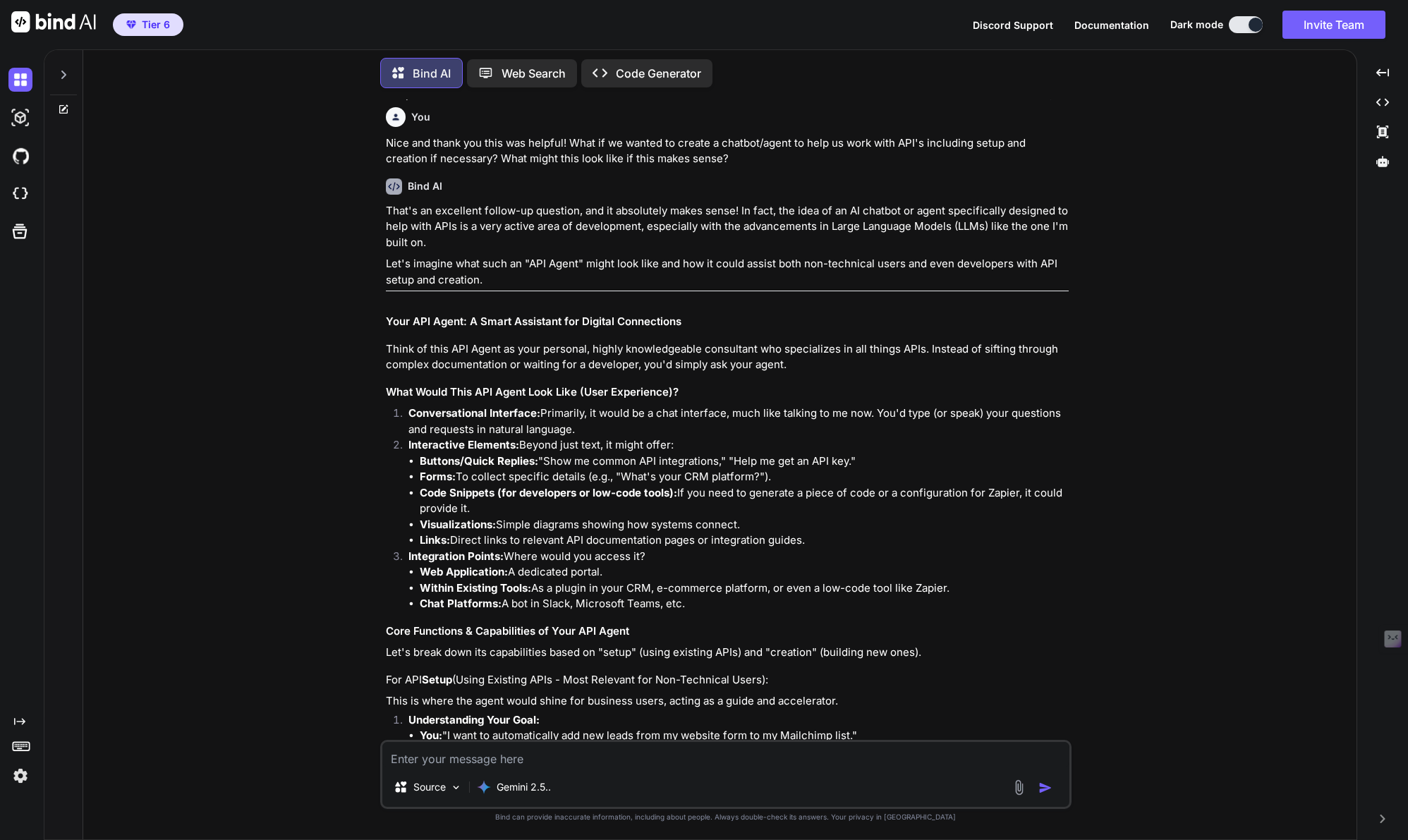
scroll to position [2143, 0]
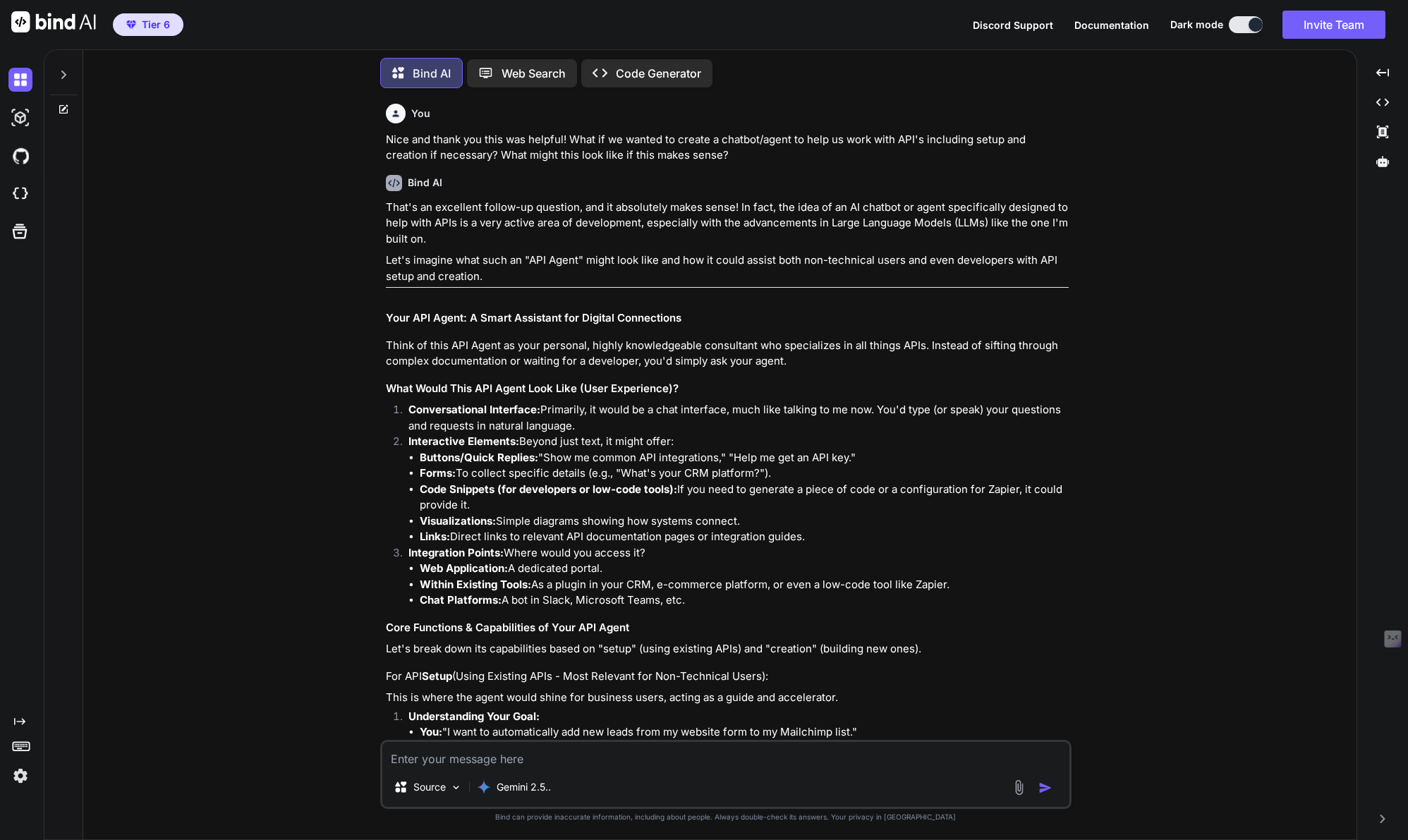
click at [68, 81] on div at bounding box center [63, 70] width 26 height 48
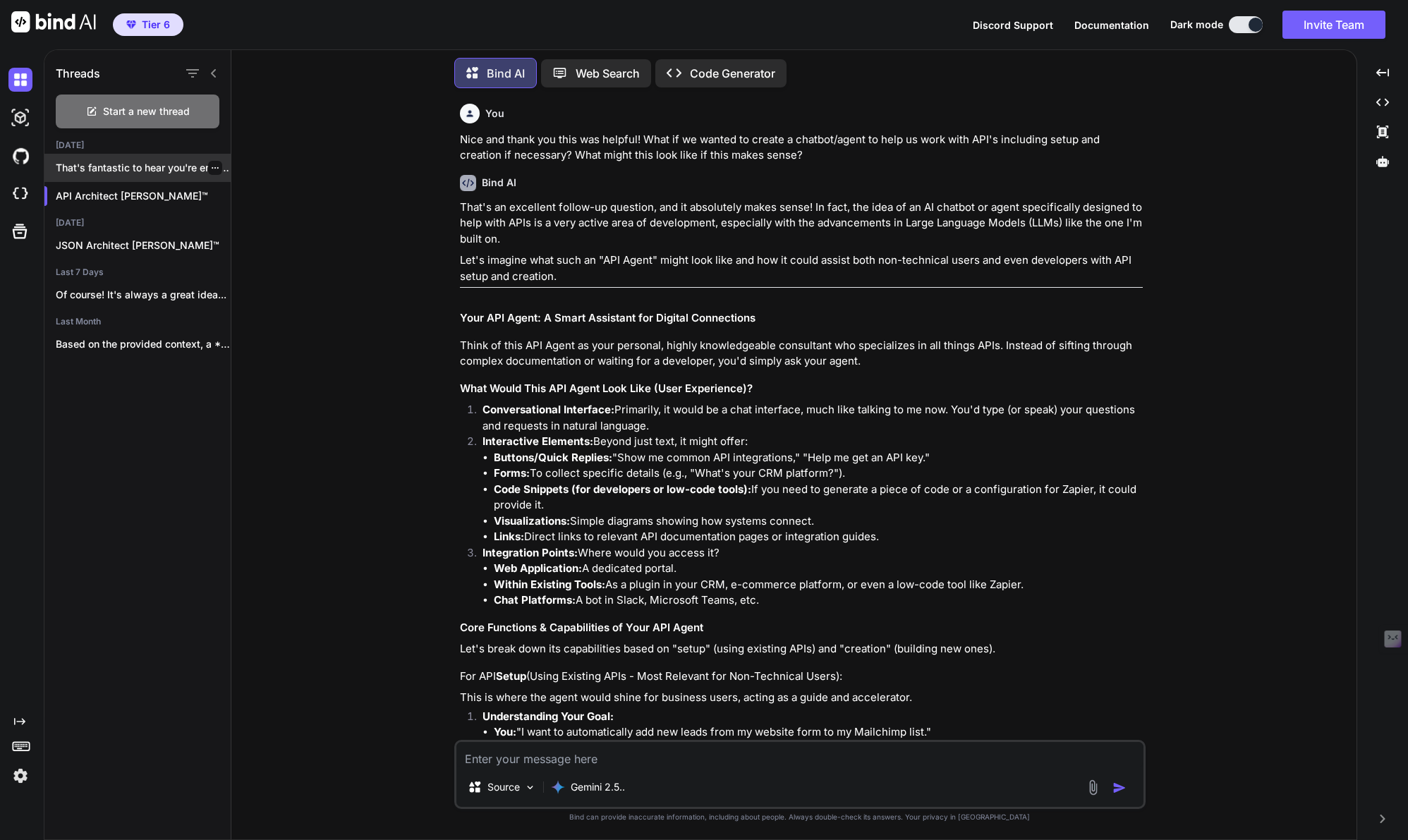
click at [211, 165] on icon "button" at bounding box center [215, 168] width 9 height 9
click at [239, 178] on div "Rename and Save" at bounding box center [274, 192] width 138 height 28
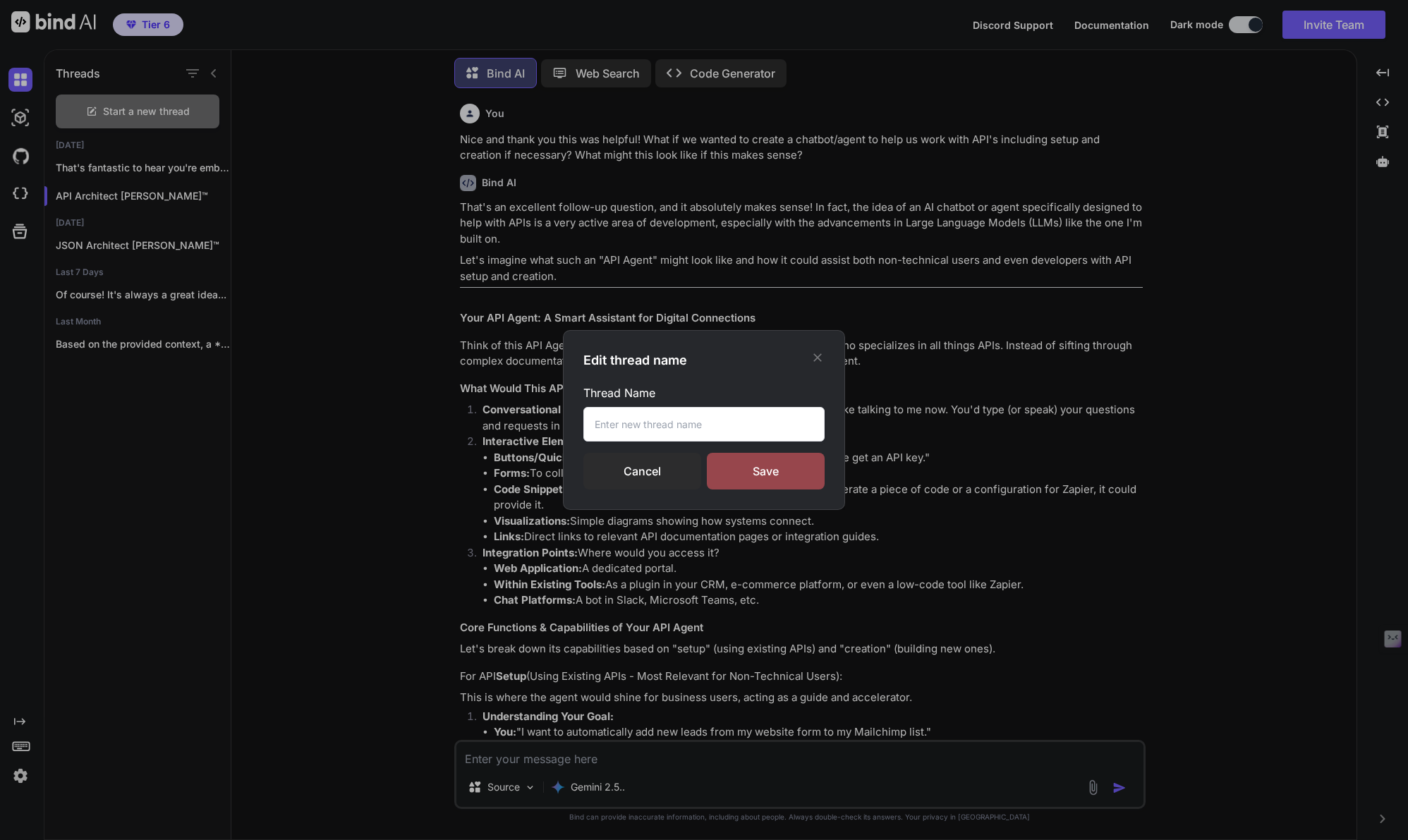
click at [625, 429] on input "text" at bounding box center [704, 424] width 241 height 34
click at [630, 422] on input "PRD, ADD & TL" at bounding box center [704, 424] width 241 height 34
click at [712, 426] on input "PRD, Architecture & TL" at bounding box center [704, 424] width 241 height 34
type input "PRD, Architecture & Tasks"
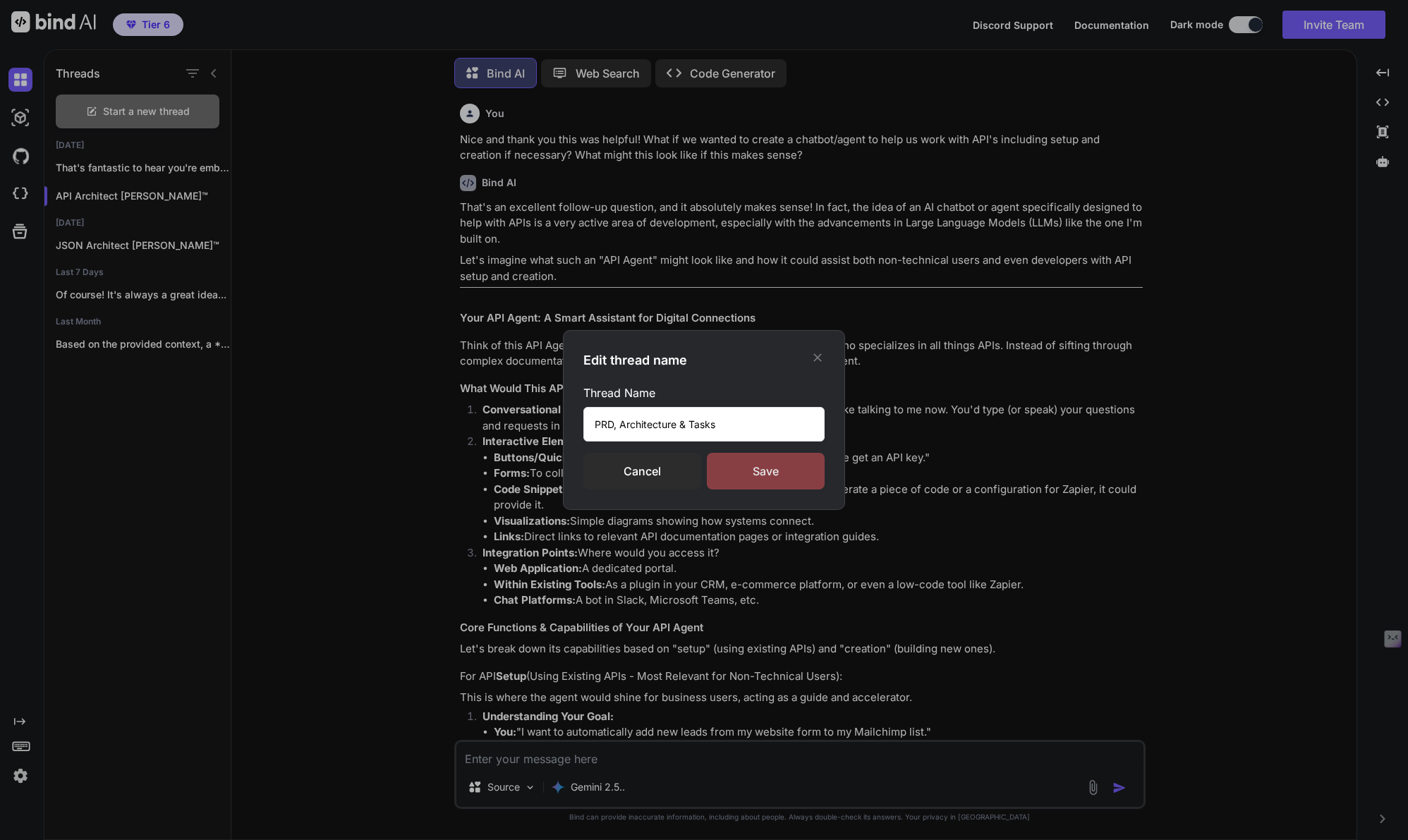
click at [766, 469] on div "Save" at bounding box center [766, 471] width 118 height 37
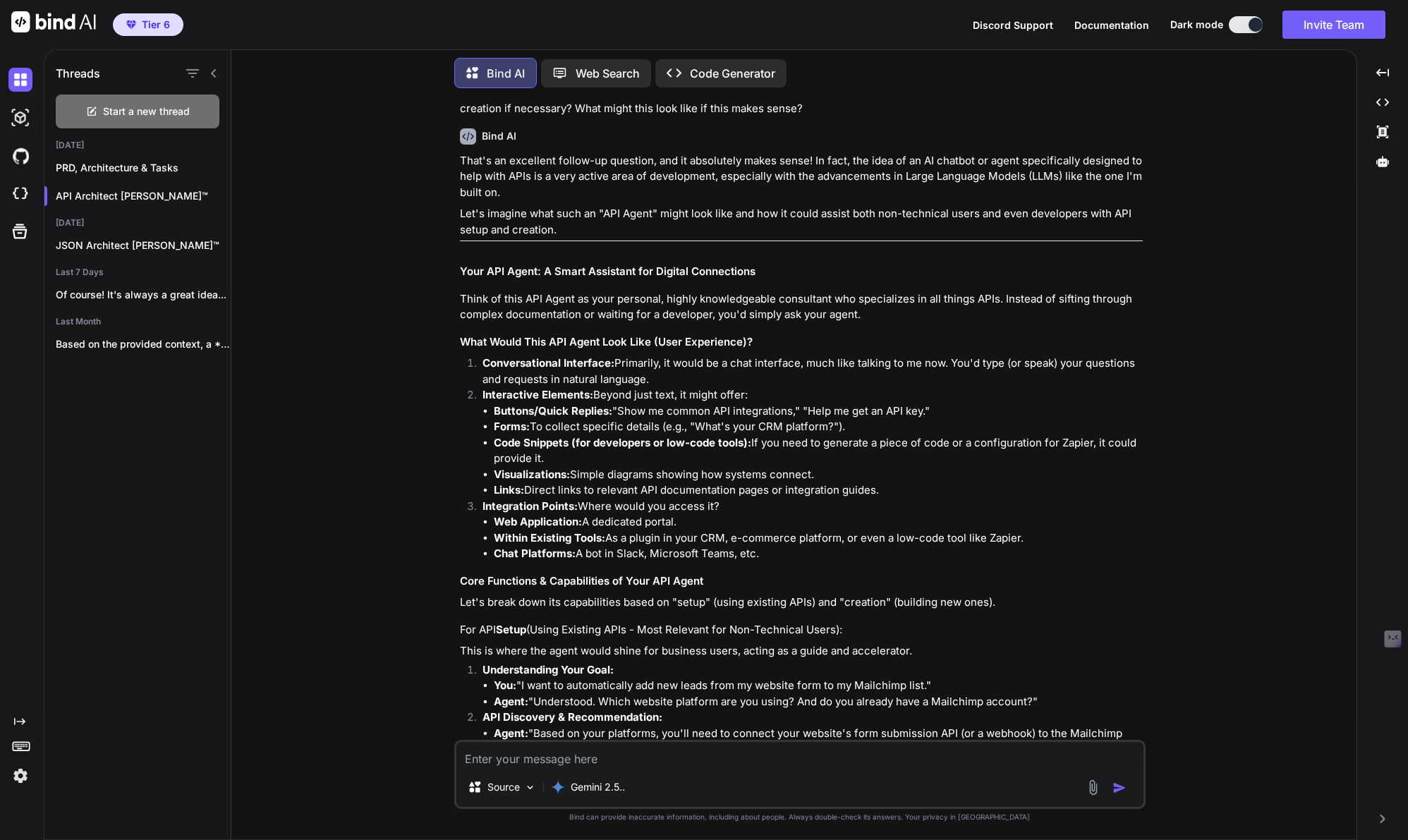
scroll to position [2190, 0]
click at [106, 161] on p "PRD, Architecture & Tasks" at bounding box center [142, 168] width 175 height 14
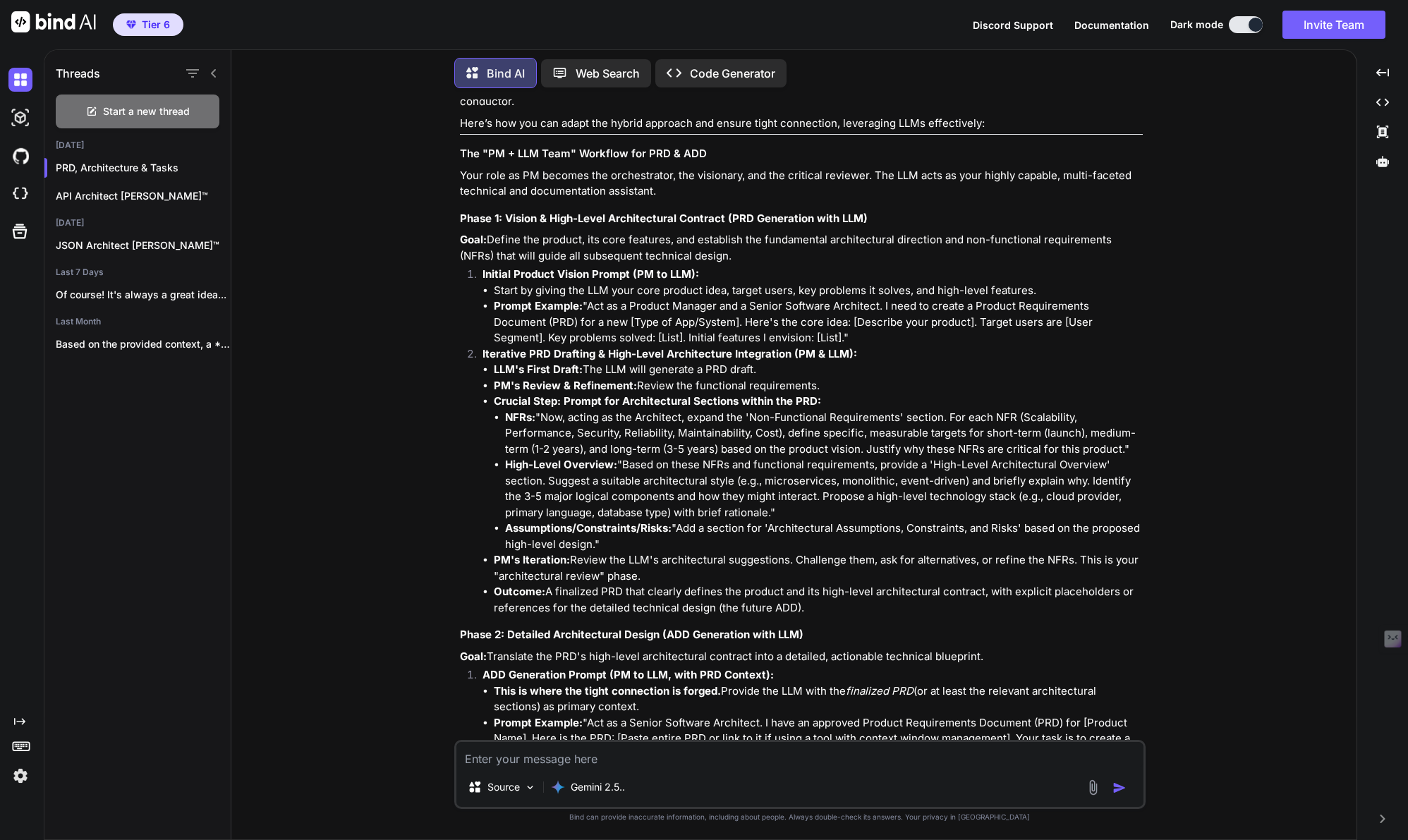
scroll to position [6403, 0]
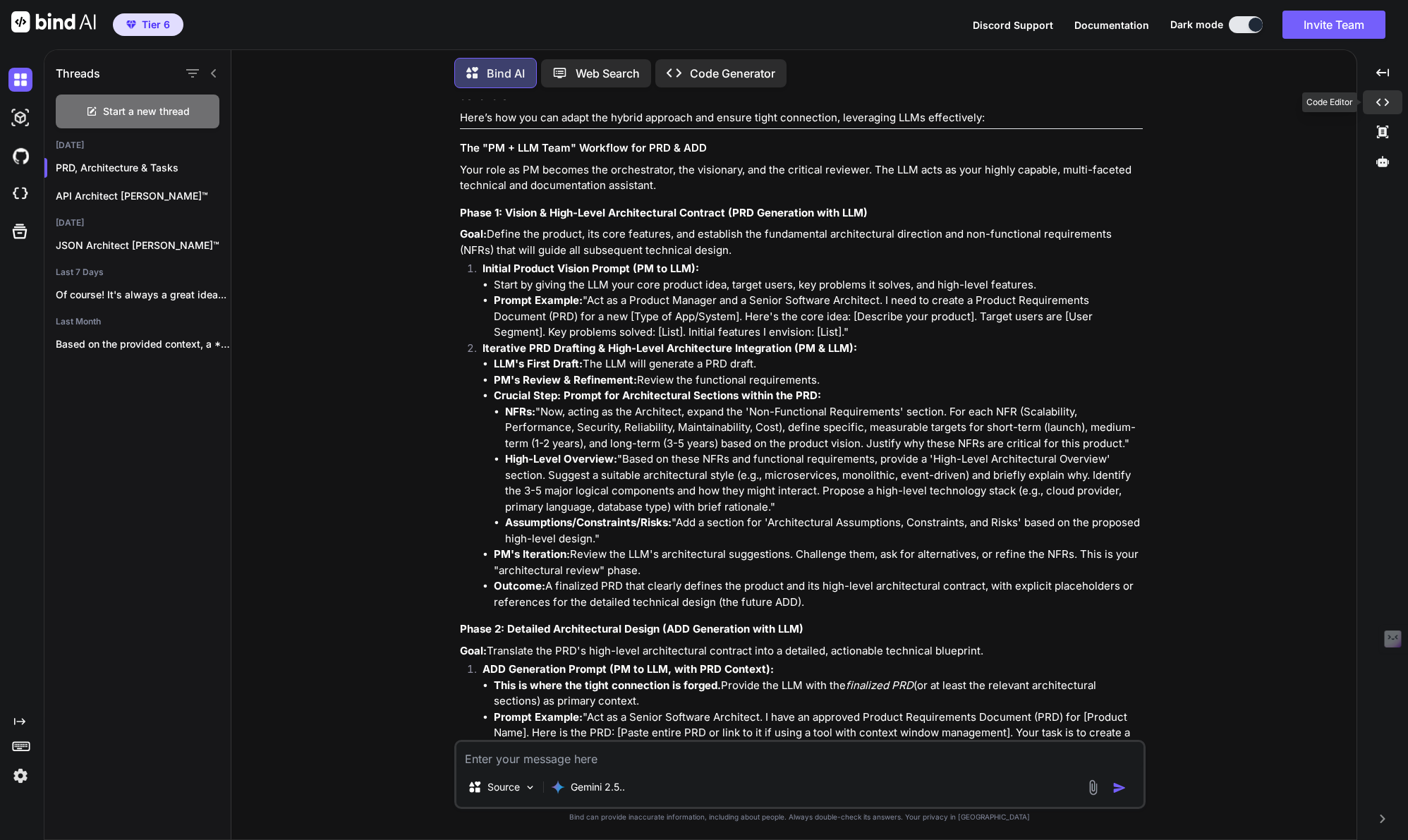
click at [1382, 99] on icon "Created with Pixso." at bounding box center [1383, 102] width 12 height 12
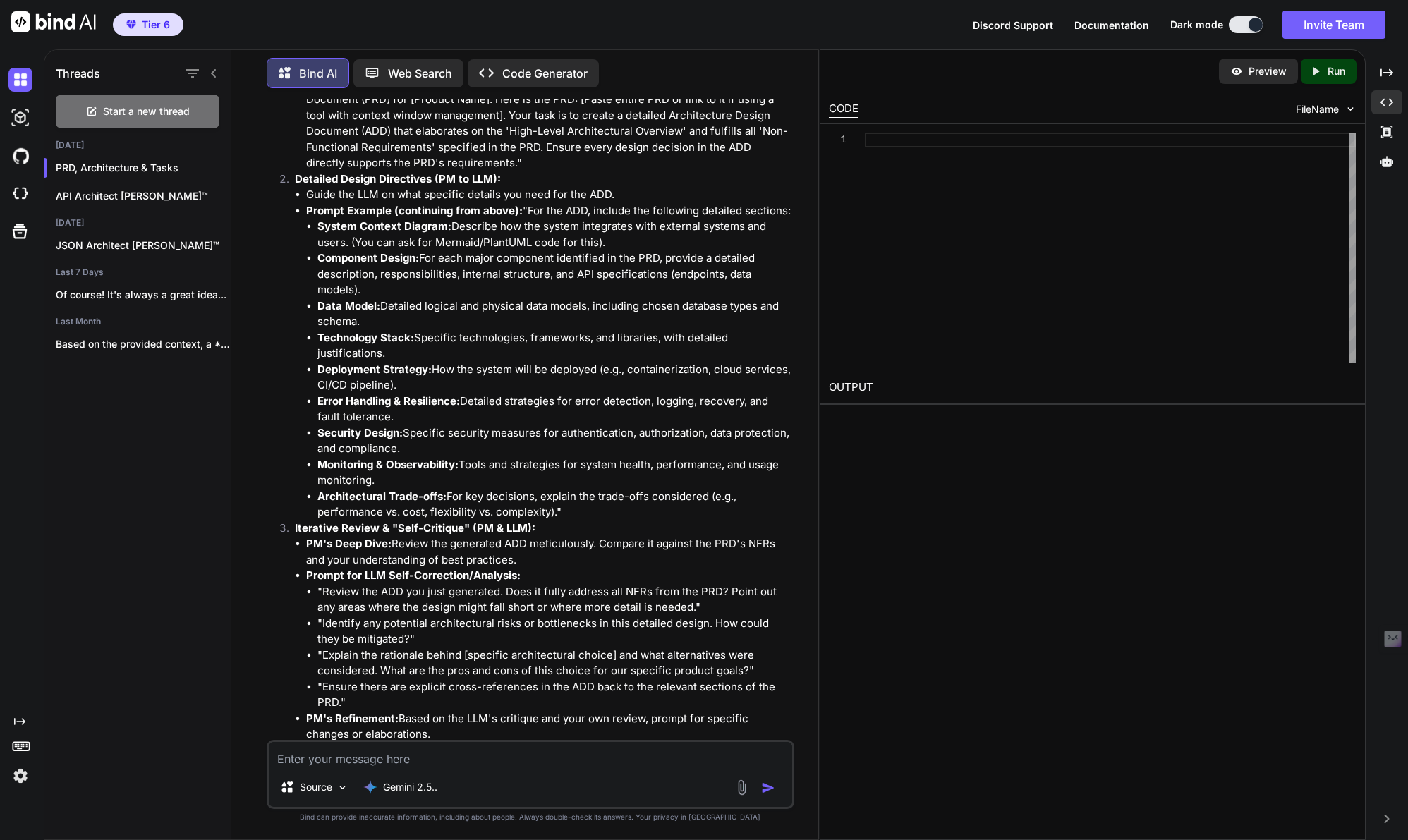
scroll to position [8228, 0]
click at [21, 774] on img at bounding box center [20, 775] width 24 height 24
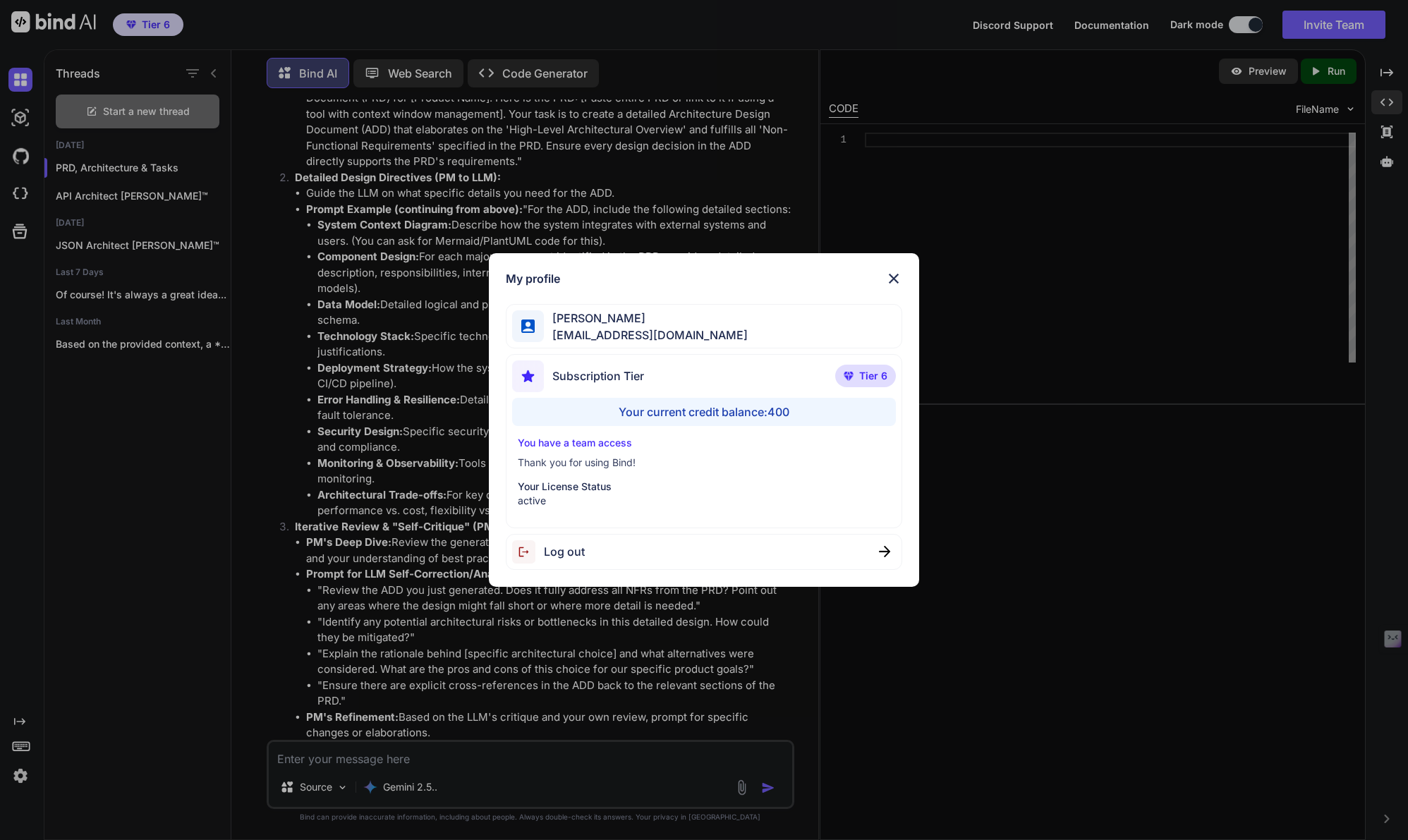
click at [892, 273] on img at bounding box center [893, 278] width 17 height 17
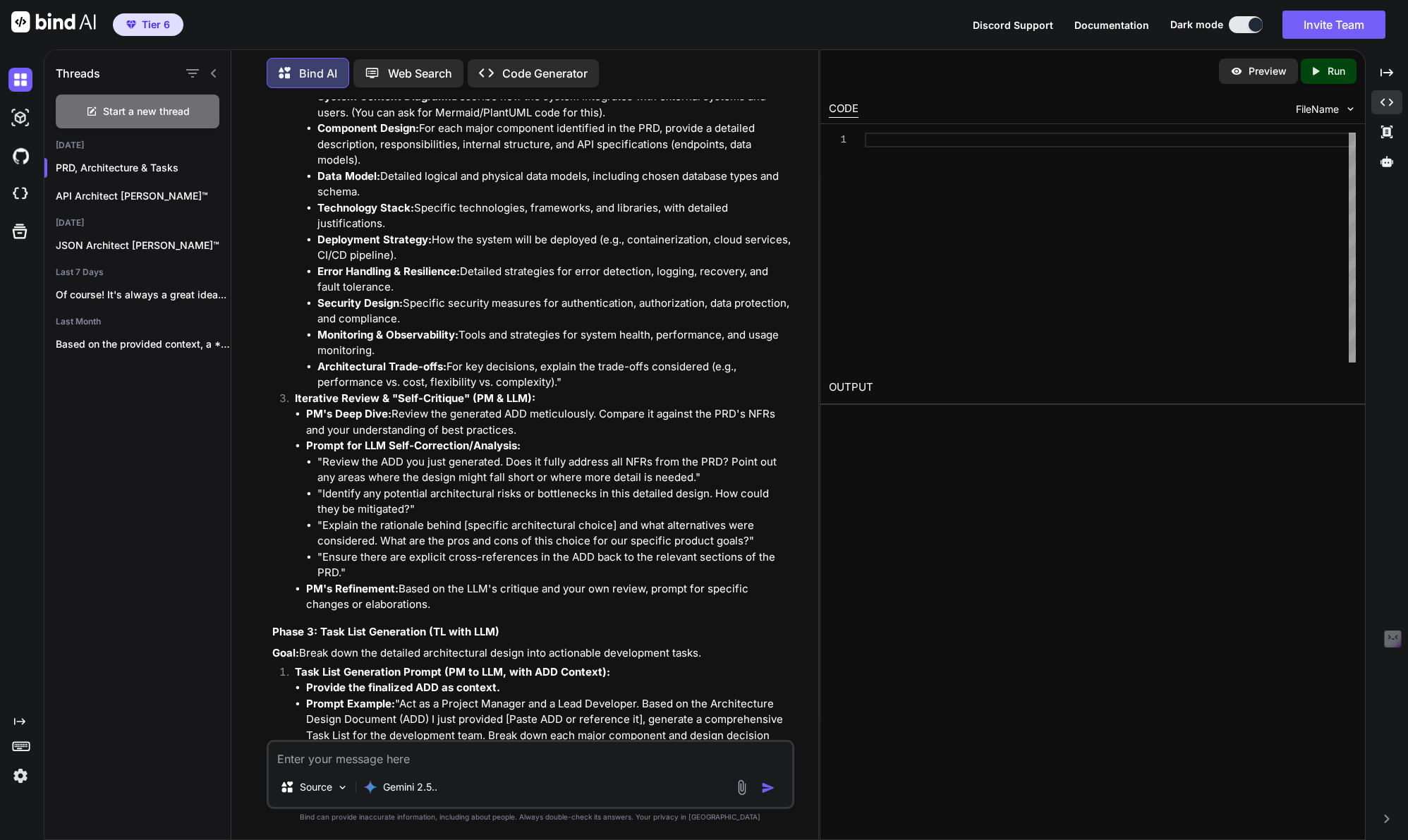
scroll to position [8361, 0]
